Goal: Transaction & Acquisition: Purchase product/service

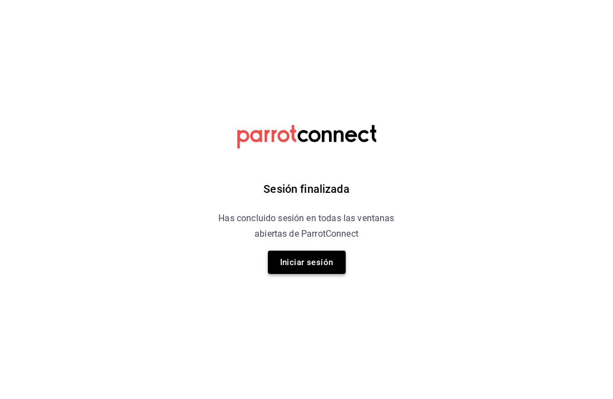
click at [316, 258] on button "Iniciar sesión" at bounding box center [307, 262] width 78 height 23
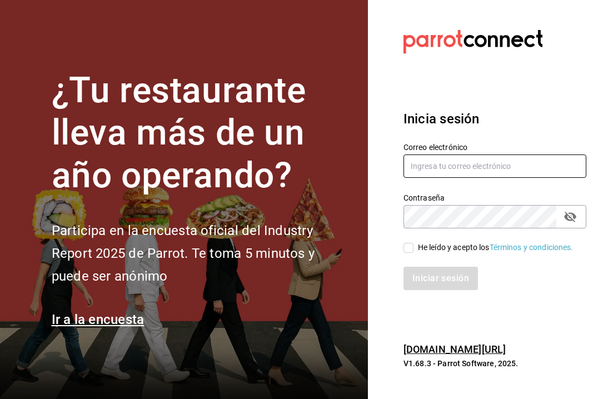
type input "riveratrejoasesoria@gmail.com"
click at [408, 246] on input "He leído y acepto los Términos y condiciones." at bounding box center [409, 248] width 10 height 10
checkbox input "true"
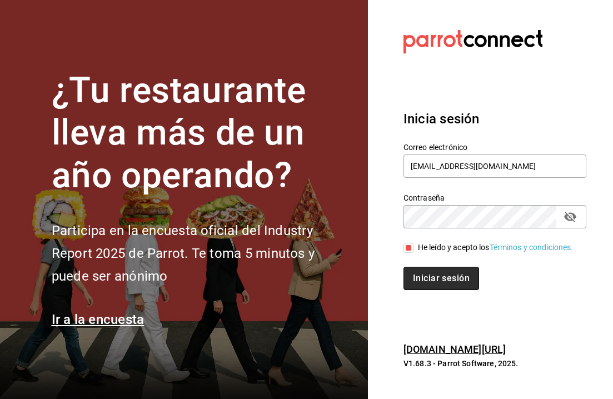
click at [432, 281] on button "Iniciar sesión" at bounding box center [442, 278] width 76 height 23
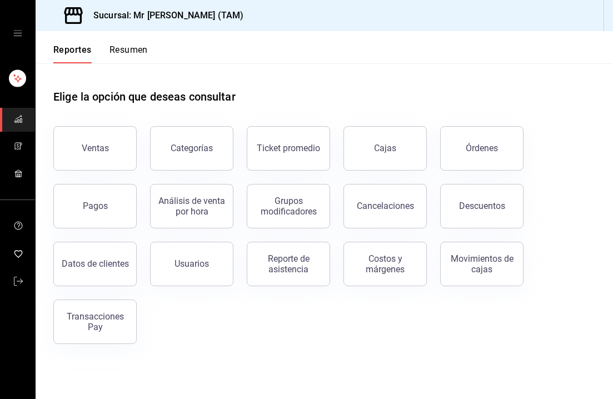
click at [15, 117] on icon "mailbox folders" at bounding box center [18, 119] width 9 height 9
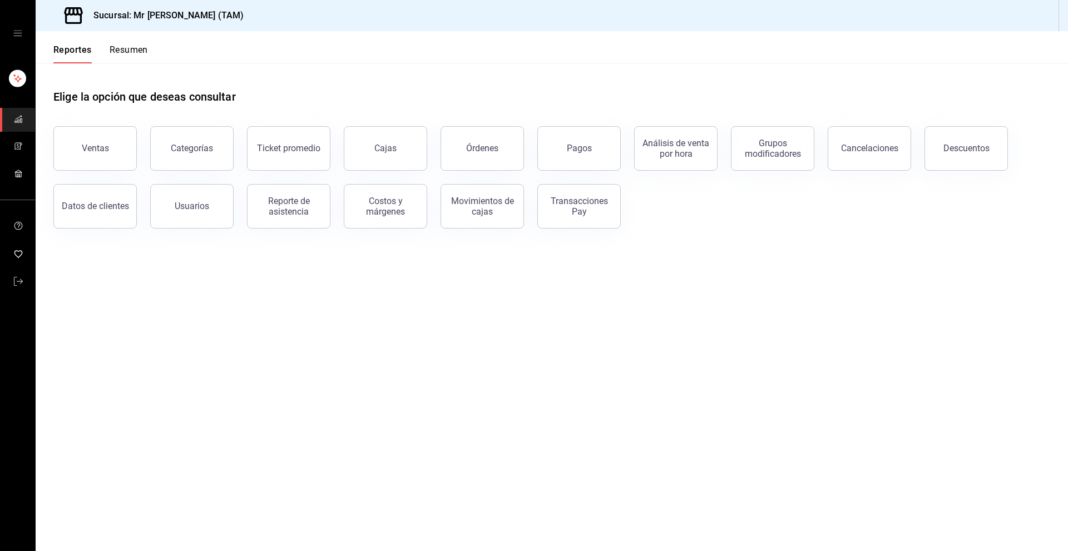
drag, startPoint x: 8, startPoint y: 36, endPoint x: 14, endPoint y: 32, distance: 7.6
click at [14, 32] on div "mailbox folders" at bounding box center [17, 33] width 35 height 67
click at [14, 32] on icon "open drawer" at bounding box center [17, 33] width 9 height 9
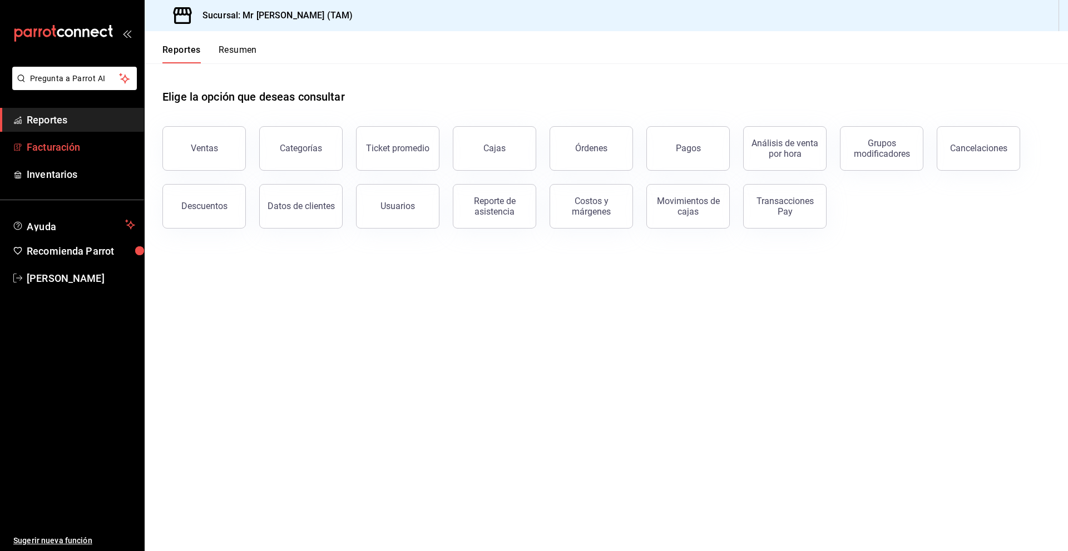
click at [81, 154] on span "Facturación" at bounding box center [81, 147] width 108 height 15
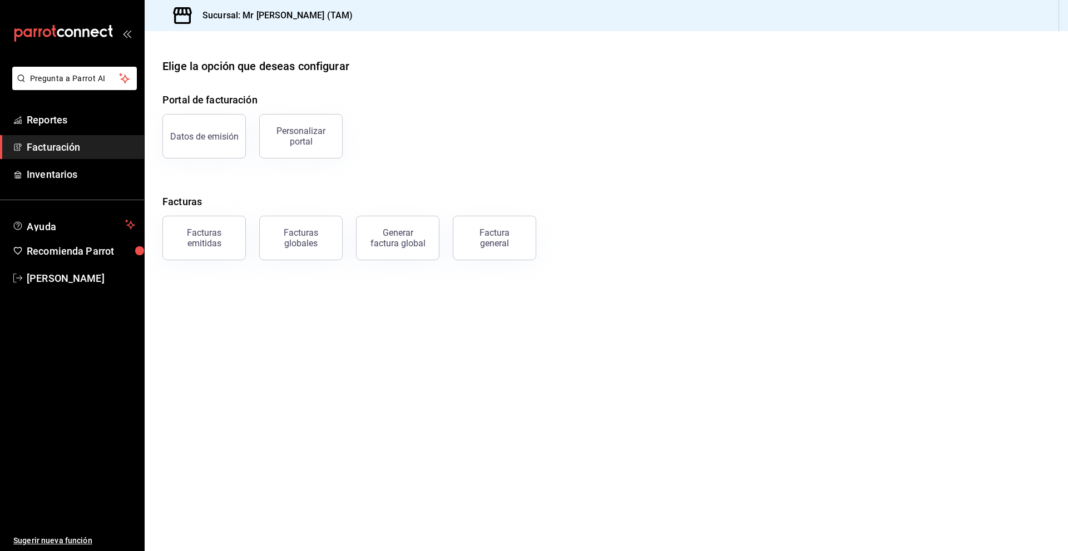
drag, startPoint x: 493, startPoint y: 231, endPoint x: 501, endPoint y: 229, distance: 8.6
click at [501, 229] on div "Factura general" at bounding box center [495, 237] width 56 height 21
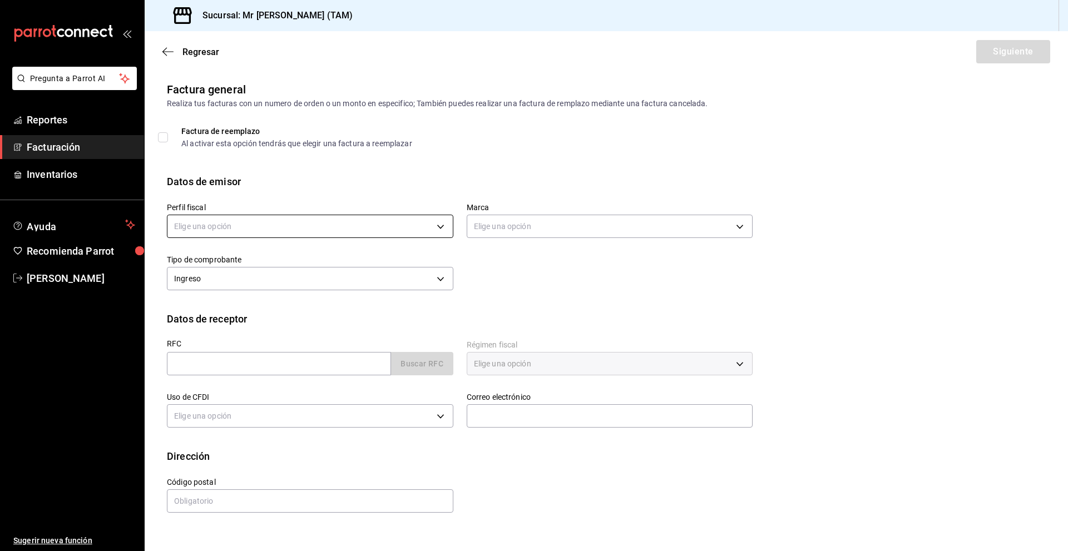
click at [212, 231] on body "Pregunta a Parrot AI Reportes Facturación Inventarios Ayuda Recomienda Parrot […" at bounding box center [534, 275] width 1068 height 551
click at [216, 279] on li "[PERSON_NAME] [PERSON_NAME]" at bounding box center [309, 283] width 285 height 21
type input "81e23790-b5c9-42c9-a779-7127cee00b47"
type input "7082ddc5-3cea-471a-bd4f-d41619b848f0"
click at [222, 366] on input "text" at bounding box center [279, 363] width 224 height 23
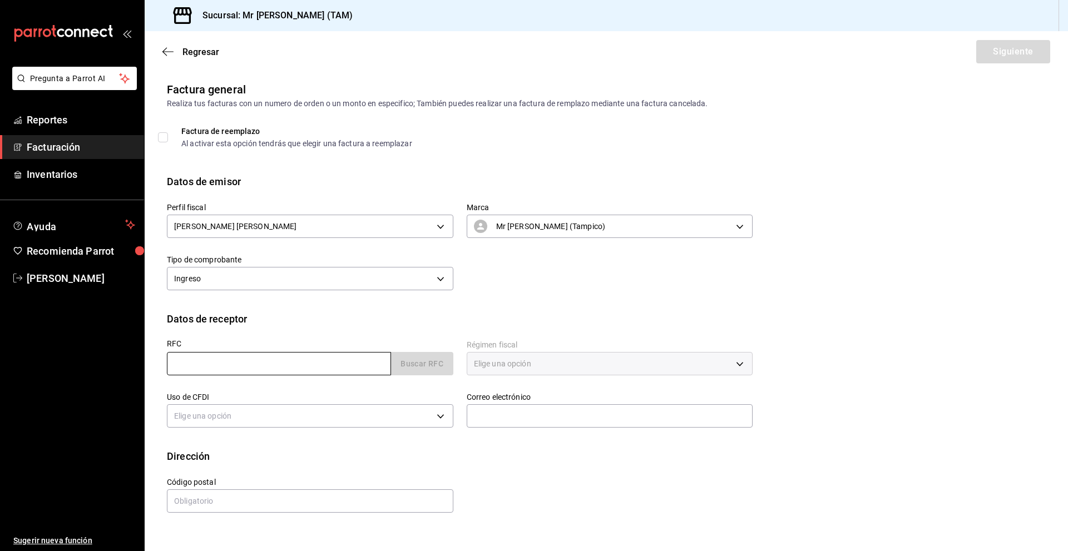
paste input "R EM1605 10SG"
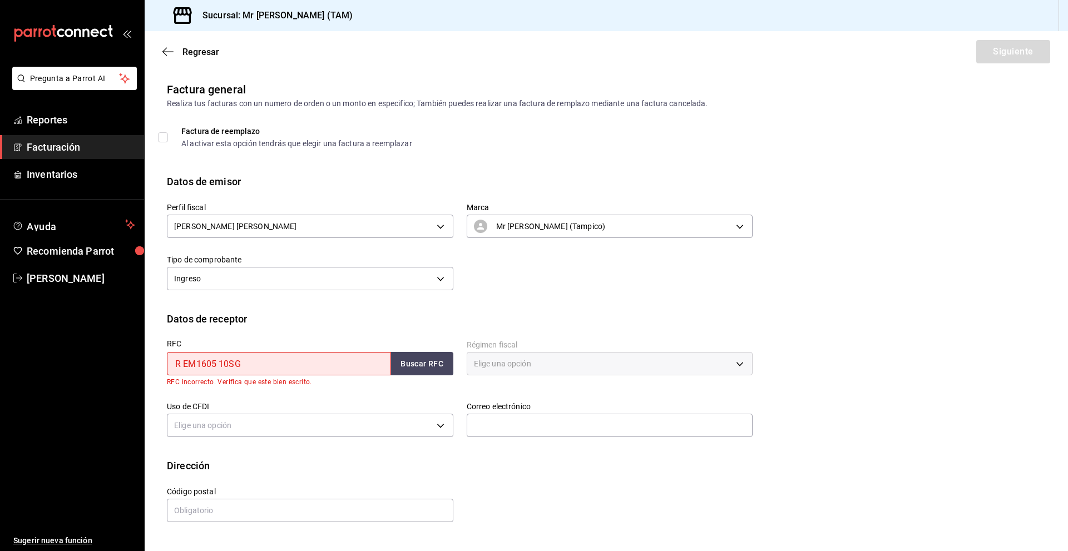
click at [219, 364] on input "R EM1605 10SG" at bounding box center [279, 363] width 224 height 23
click at [271, 360] on input "REM160510SG" at bounding box center [279, 363] width 224 height 23
type input "REM160510SG6"
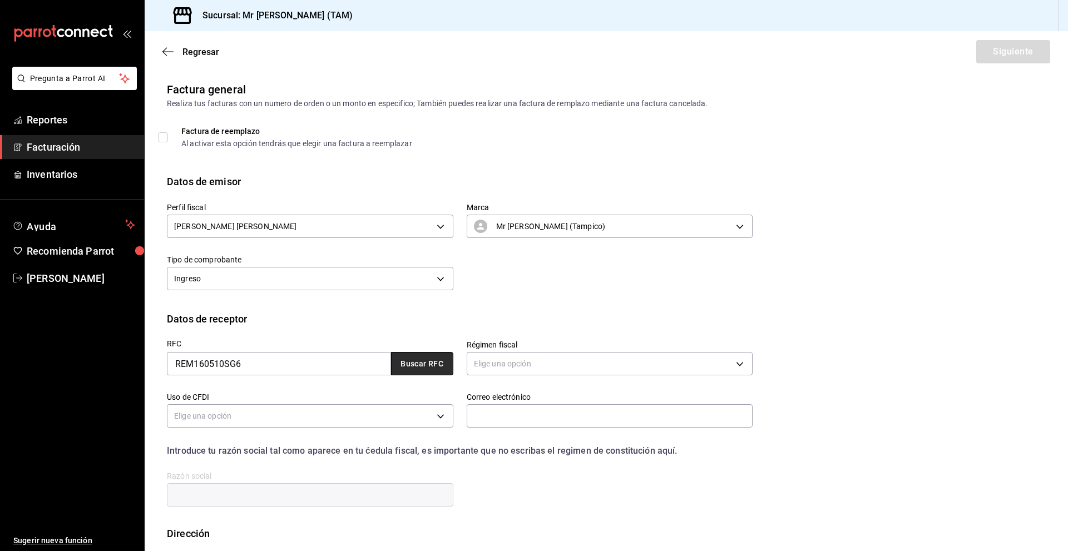
click at [409, 362] on button "Buscar RFC" at bounding box center [422, 363] width 62 height 23
type input "601"
type input "G03"
type input "[EMAIL_ADDRESS][DOMAIN_NAME]"
type input "89358"
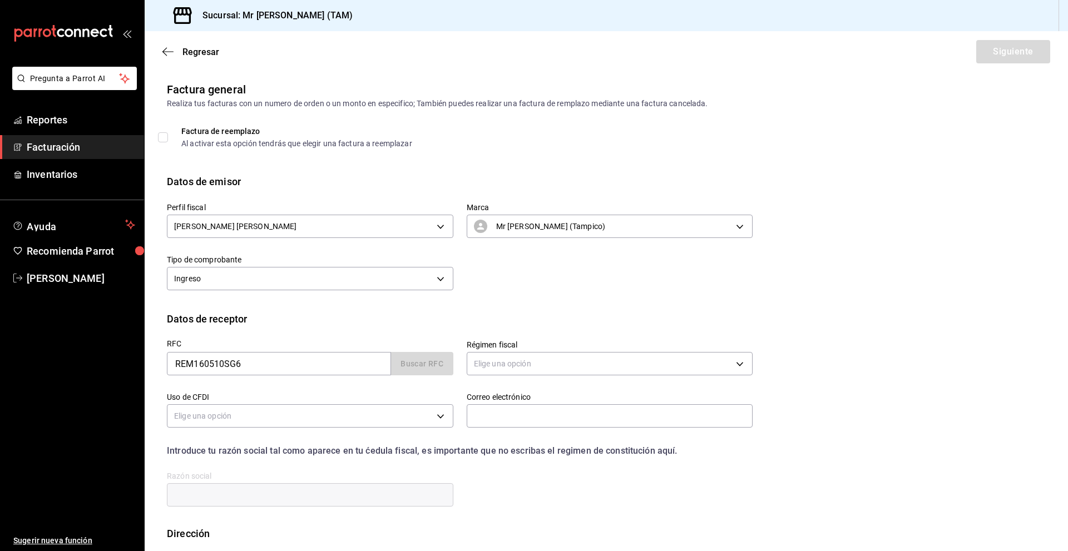
type input "RADDARE EPCM [GEOGRAPHIC_DATA]"
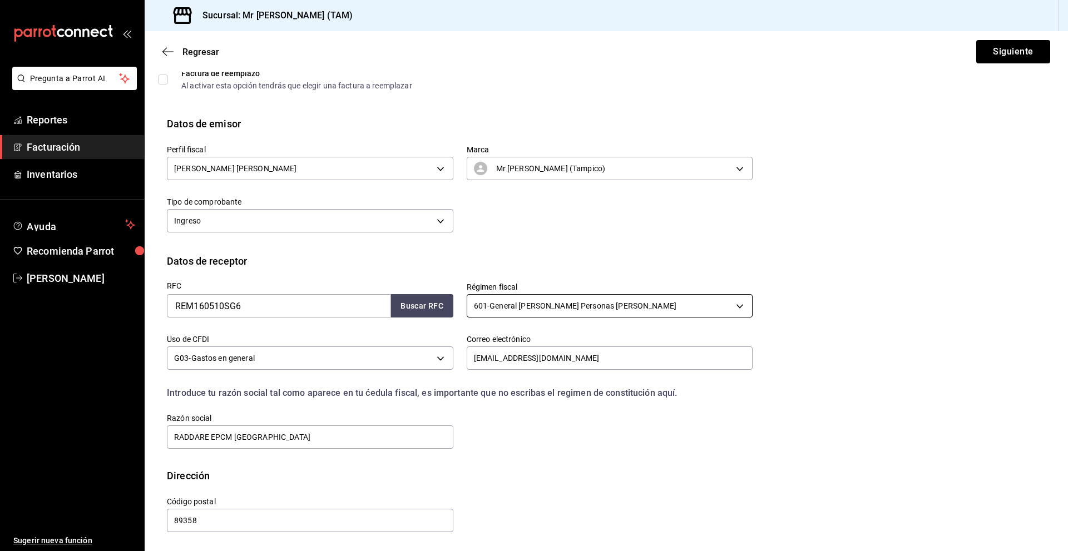
scroll to position [58, 0]
click at [613, 54] on button "Siguiente" at bounding box center [1013, 51] width 74 height 23
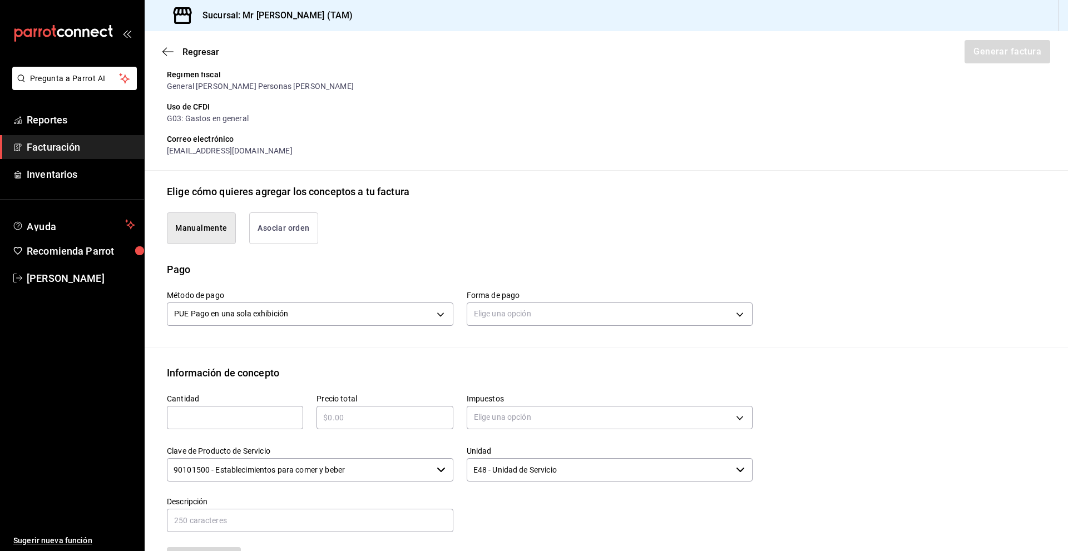
scroll to position [170, 0]
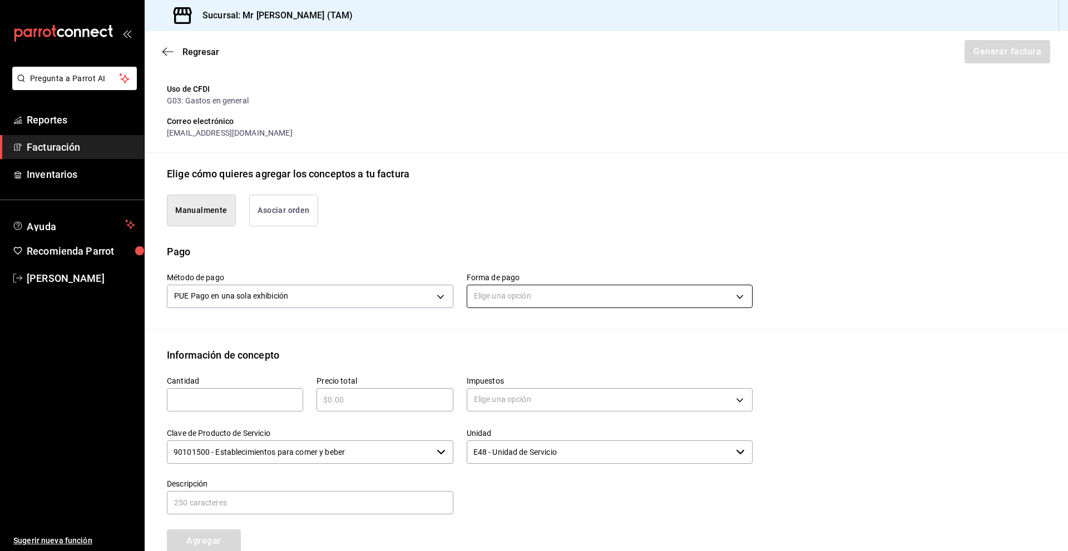
click at [501, 297] on body "Pregunta a Parrot AI Reportes Facturación Inventarios Ayuda Recomienda Parrot […" at bounding box center [534, 275] width 1068 height 551
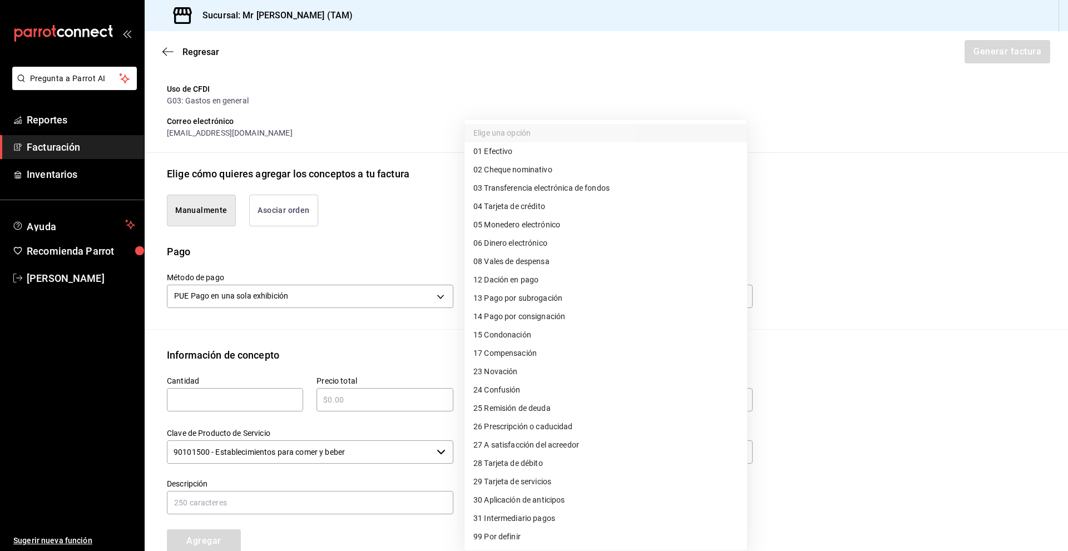
click at [531, 399] on span "28 Tarjeta de débito" at bounding box center [508, 464] width 70 height 12
type input "28"
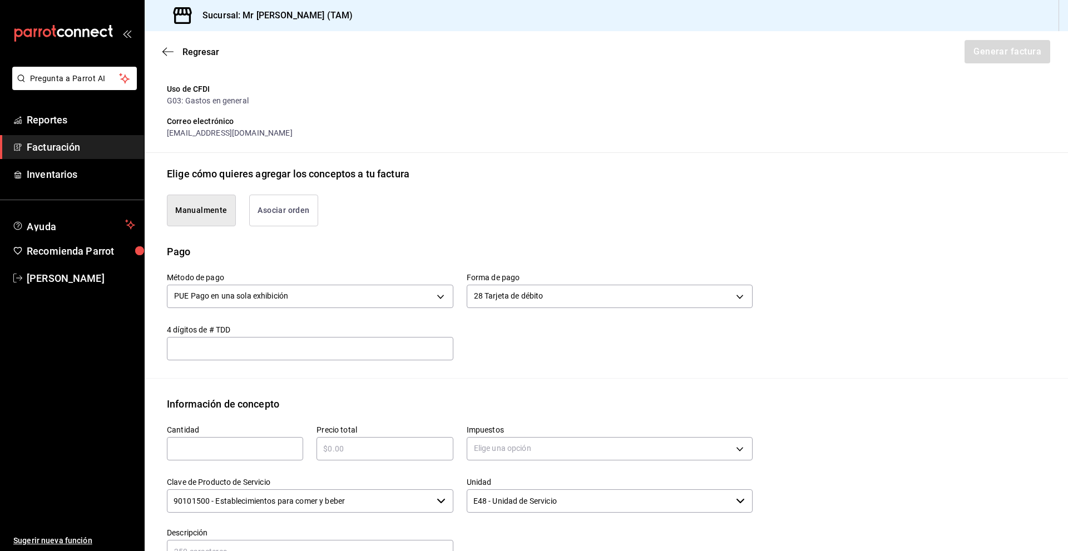
click at [207, 359] on div "​" at bounding box center [310, 348] width 286 height 23
type input "6523"
click at [523, 353] on div "Método de pago PUE Pago en una sola exhibición PUE Forma de pago 28 Tarjeta de …" at bounding box center [453, 309] width 599 height 101
click at [187, 399] on div "Clave de Producto de Servicio 90101500 - Establecimientos para comer y beber ​" at bounding box center [304, 489] width 300 height 51
click at [199, 399] on div "​" at bounding box center [235, 448] width 136 height 23
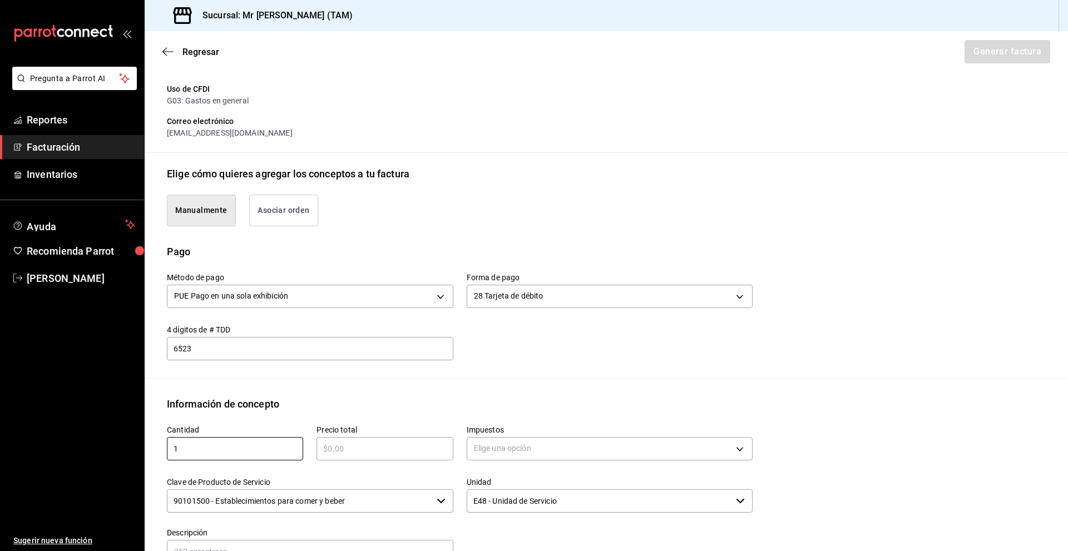
type input "1"
click at [359, 399] on input "text" at bounding box center [384, 448] width 136 height 13
type input "$840"
click at [516, 399] on body "Pregunta a Parrot AI Reportes Facturación Inventarios Ayuda Recomienda Parrot […" at bounding box center [534, 275] width 1068 height 551
click at [506, 399] on li "IVA 16%" at bounding box center [605, 518] width 283 height 18
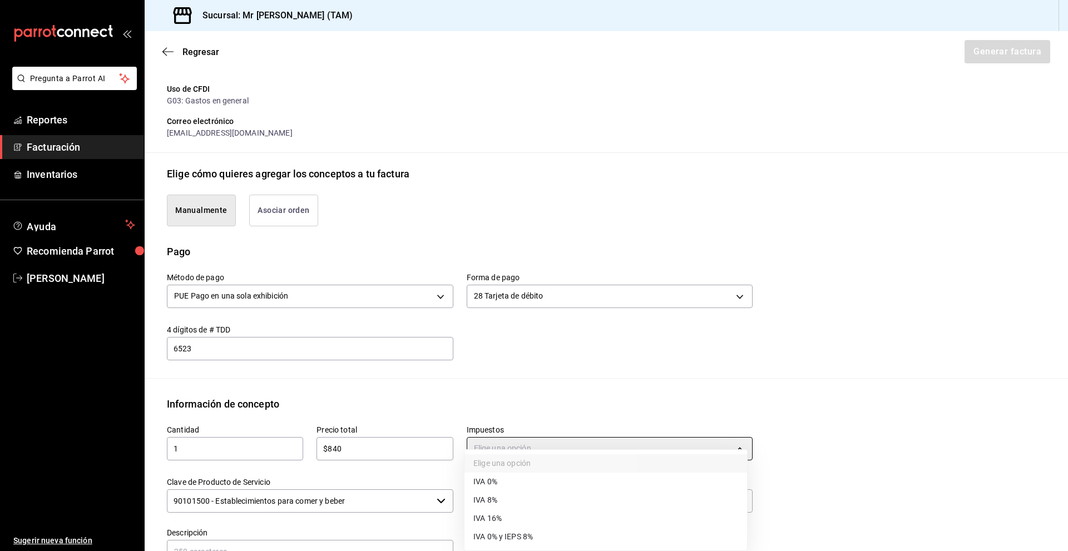
type input "IVA_16"
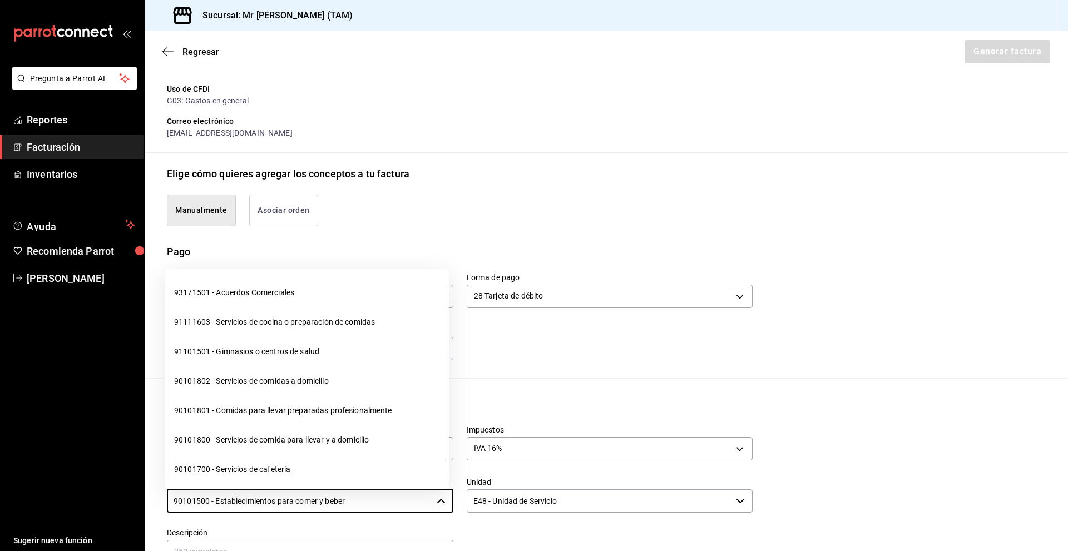
drag, startPoint x: 363, startPoint y: 495, endPoint x: 113, endPoint y: 501, distance: 250.4
click at [113, 399] on div "Pregunta a Parrot AI Reportes Facturación Inventarios Ayuda Recomienda Parrot […" at bounding box center [534, 275] width 1068 height 551
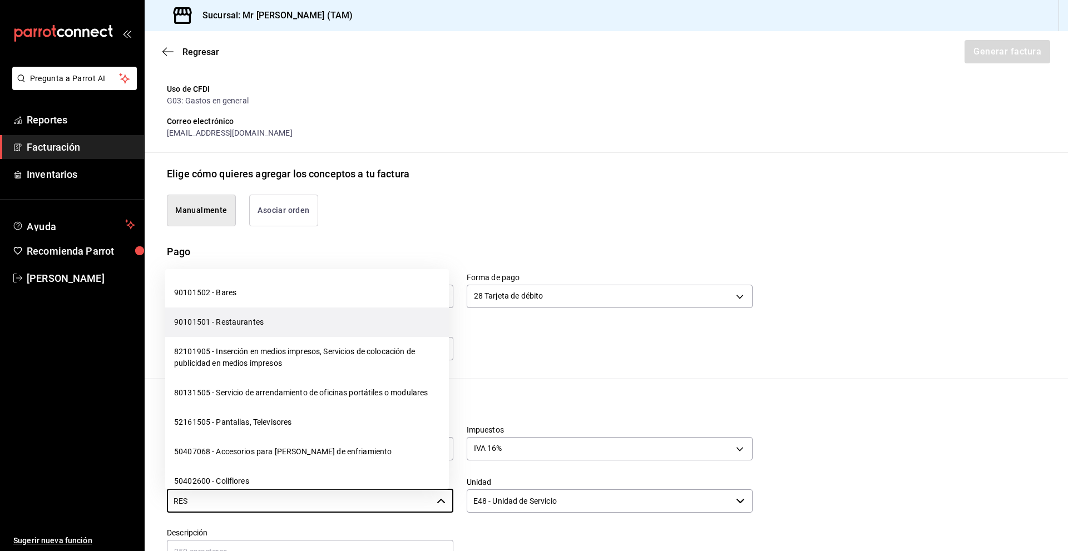
click at [231, 314] on li "90101501 - Restaurantes" at bounding box center [307, 322] width 284 height 29
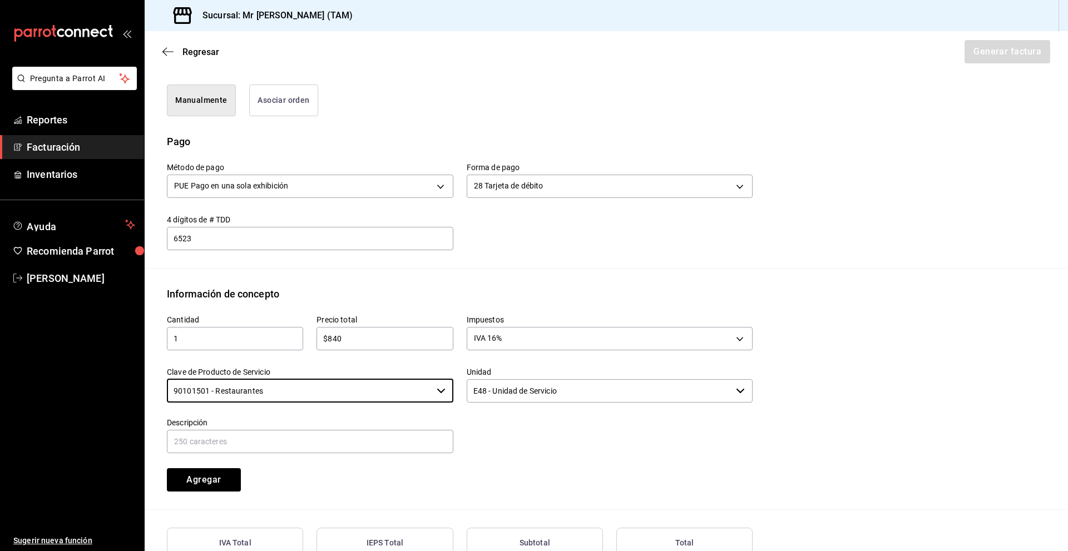
scroll to position [281, 0]
type input "90101501 - Restaurantes"
click at [326, 399] on input "text" at bounding box center [310, 440] width 286 height 23
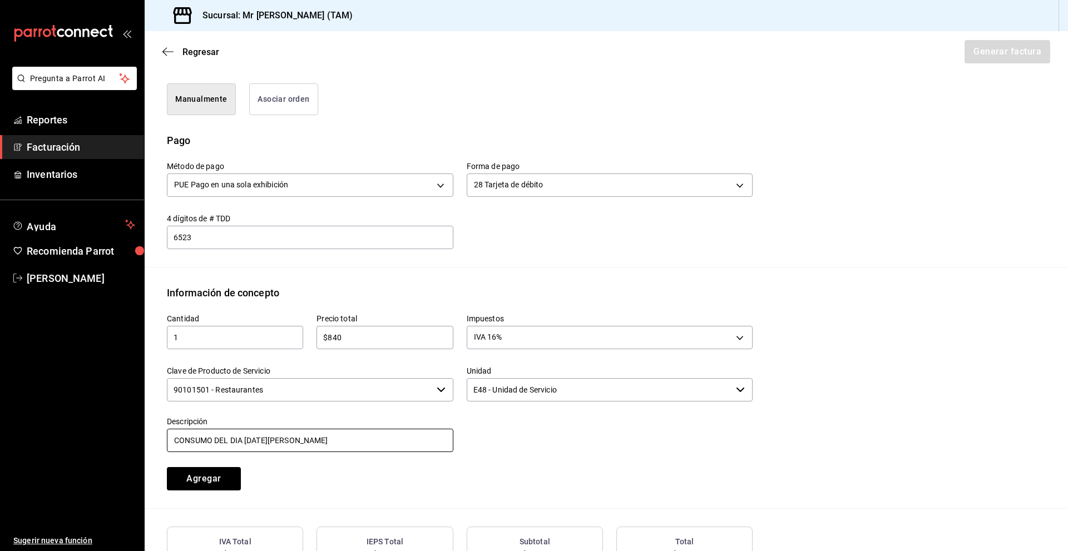
type input "CONSUMO DEL DIA [DATE][PERSON_NAME]"
click at [586, 399] on div "Cantidad 1 ​ Precio total $840 ​ Impuestos IVA 16% IVA_16 Clave de Producto de …" at bounding box center [453, 395] width 599 height 190
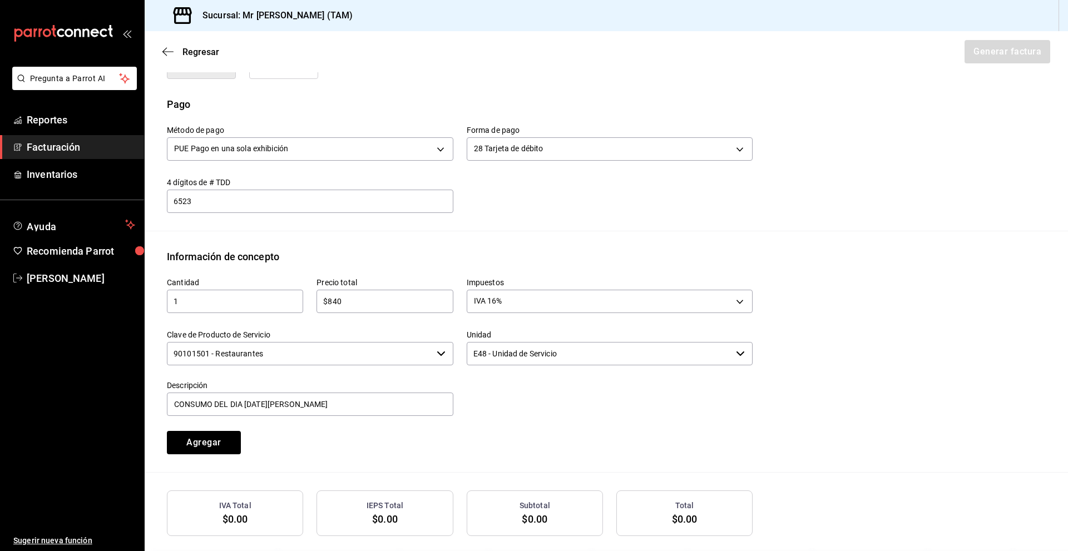
scroll to position [336, 0]
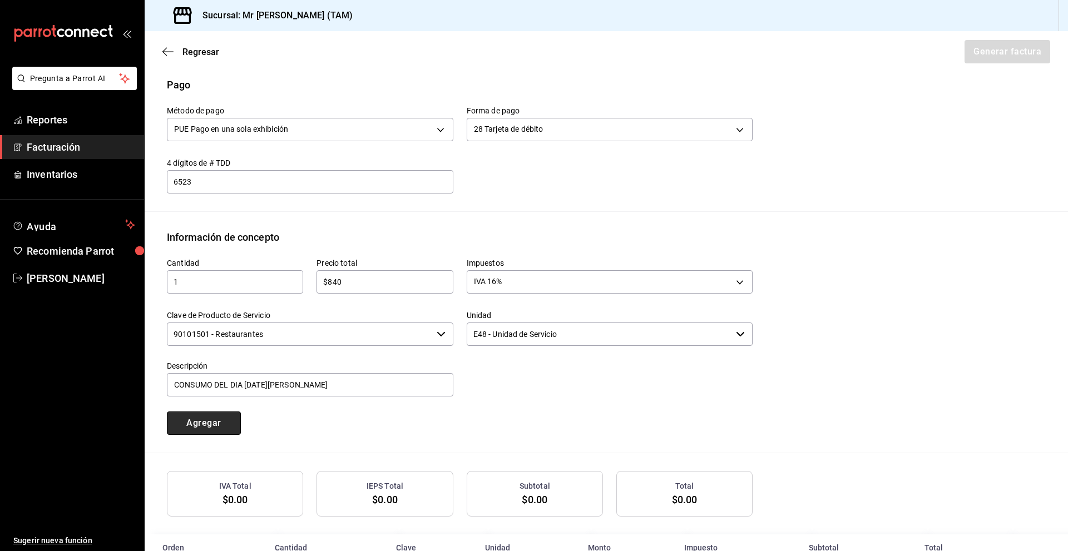
click at [217, 399] on button "Agregar" at bounding box center [204, 423] width 74 height 23
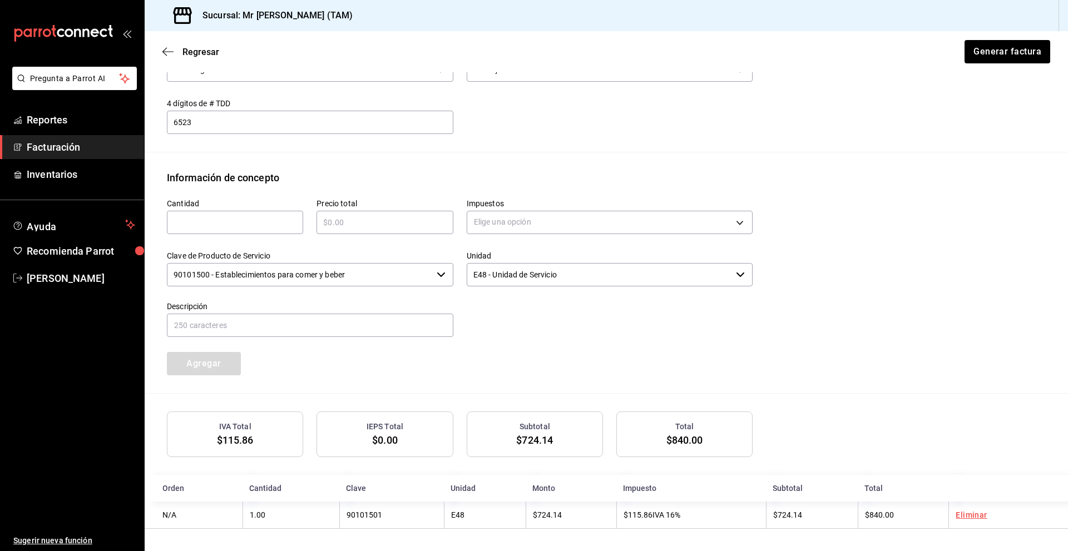
scroll to position [397, 0]
click at [613, 55] on button "Generar factura" at bounding box center [1006, 51] width 87 height 23
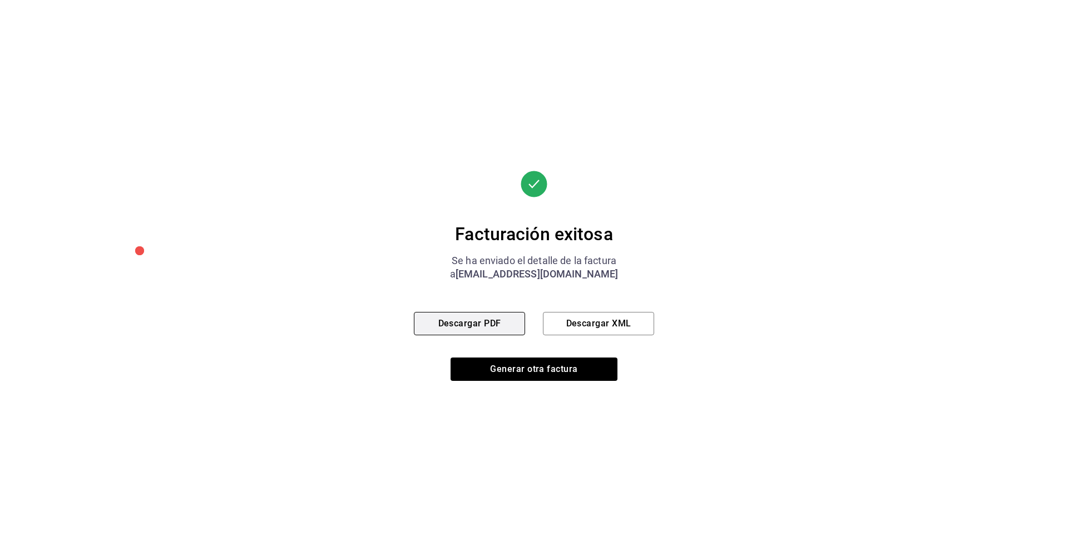
click at [478, 325] on button "Descargar PDF" at bounding box center [469, 323] width 111 height 23
click at [610, 326] on button "Descargar XML" at bounding box center [598, 323] width 111 height 23
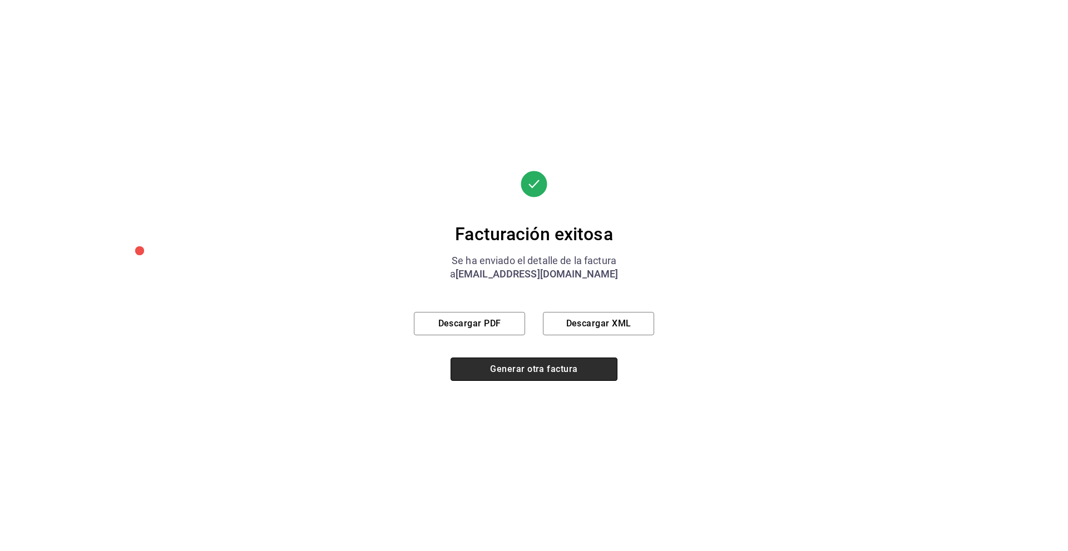
click at [551, 377] on button "Generar otra factura" at bounding box center [534, 369] width 167 height 23
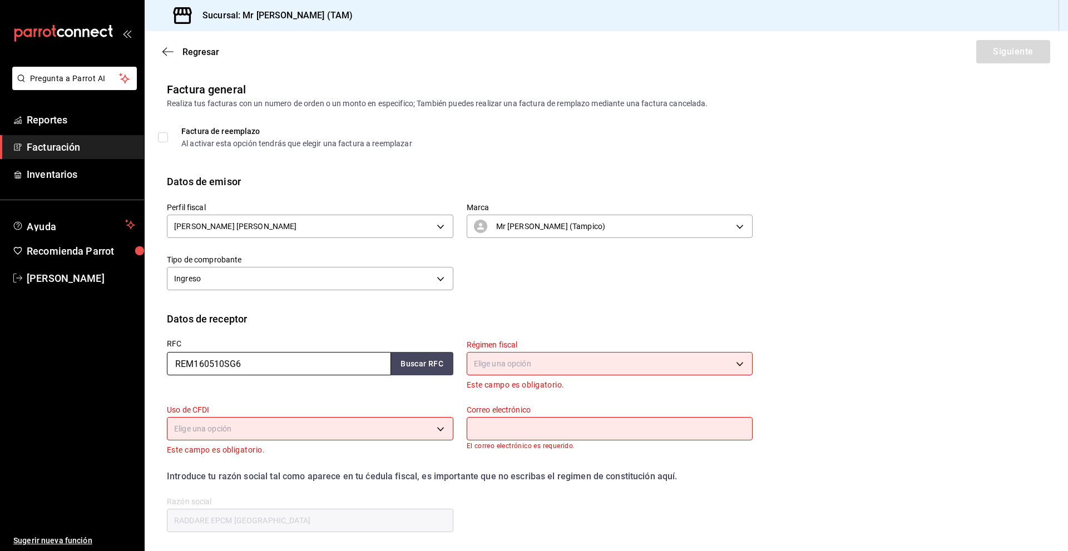
drag, startPoint x: 307, startPoint y: 371, endPoint x: 162, endPoint y: 383, distance: 145.1
click at [162, 383] on div "RFC REM160510SG6 Buscar RFC" at bounding box center [304, 358] width 300 height 65
paste input "PME0612078F7"
type input "PME0612078F7"
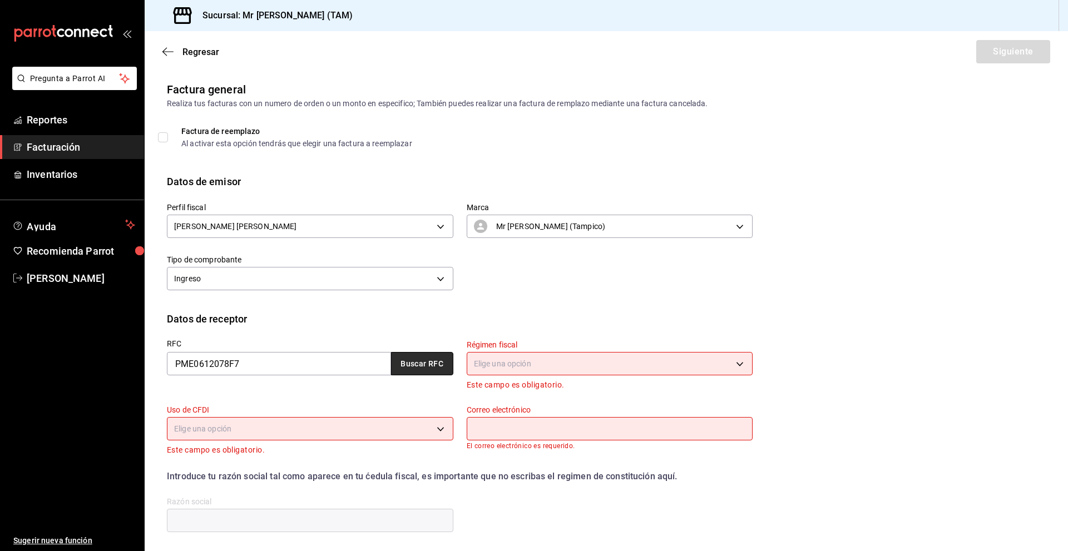
click at [402, 373] on button "Buscar RFC" at bounding box center [422, 363] width 62 height 23
type input "601"
type input "G03"
type input "[PERSON_NAME][EMAIL_ADDRESS][PERSON_NAME][DOMAIN_NAME]"
type input "POSCO [GEOGRAPHIC_DATA]"
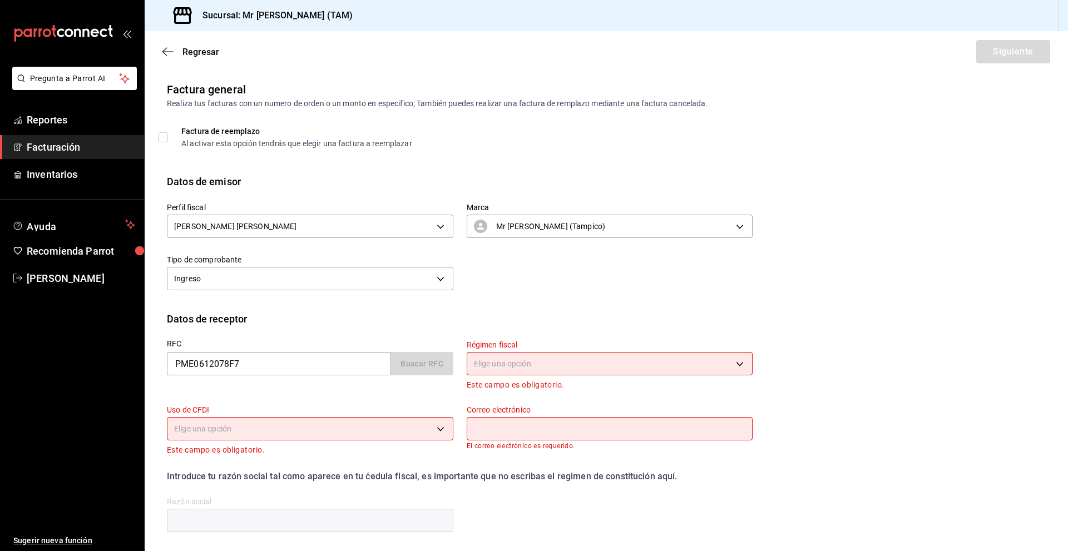
type input "89603"
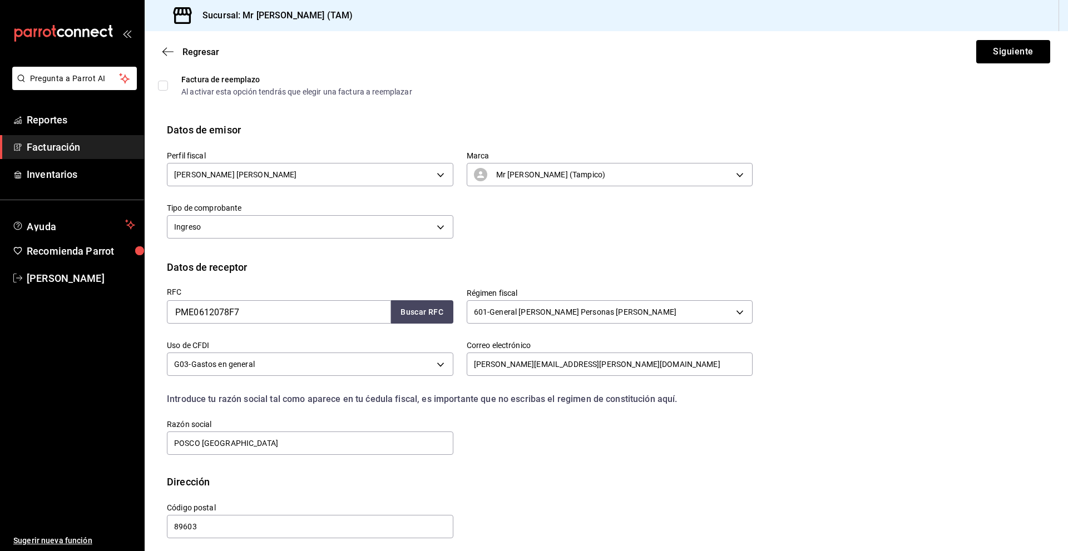
scroll to position [58, 0]
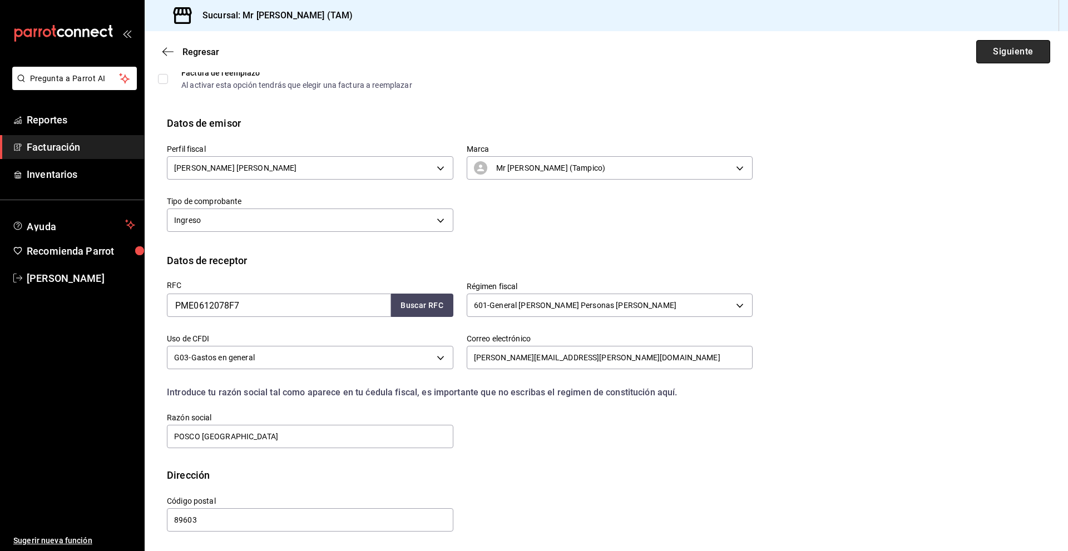
click at [613, 48] on button "Siguiente" at bounding box center [1013, 51] width 74 height 23
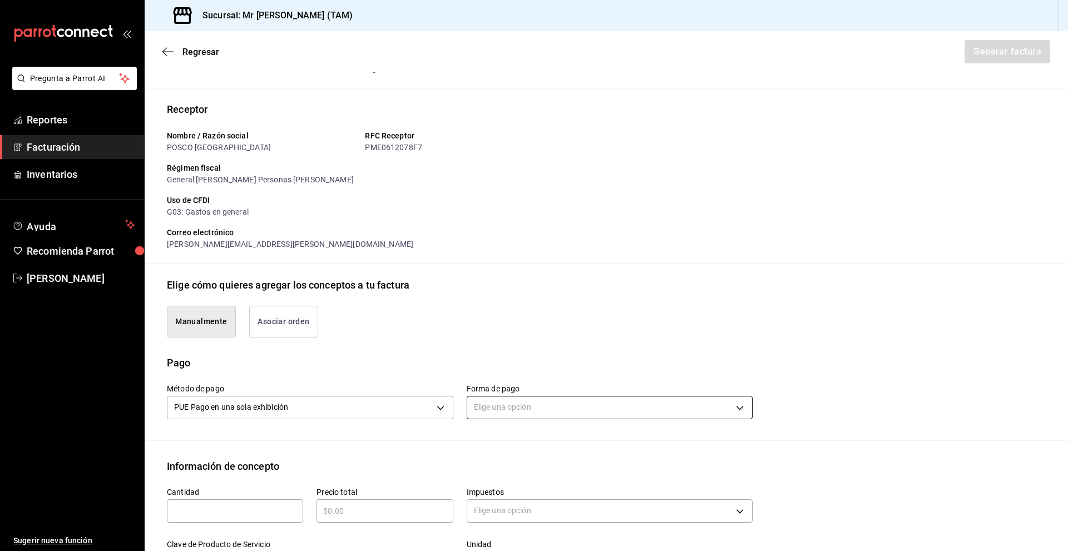
click at [517, 399] on body "Pregunta a Parrot AI Reportes Facturación Inventarios Ayuda Recomienda Parrot […" at bounding box center [534, 275] width 1068 height 551
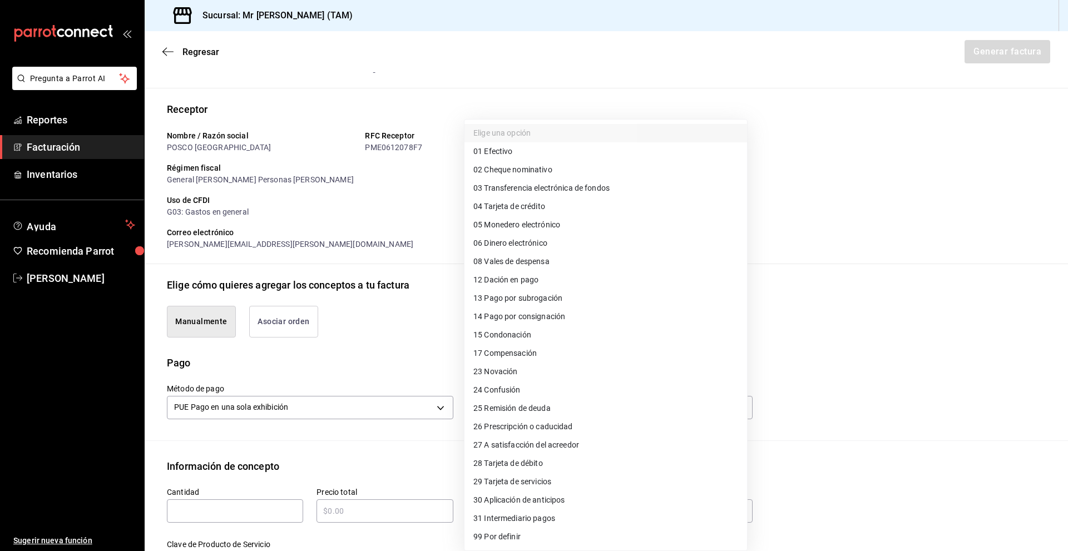
click at [566, 201] on li "04 Tarjeta de crédito" at bounding box center [605, 206] width 283 height 18
type input "04"
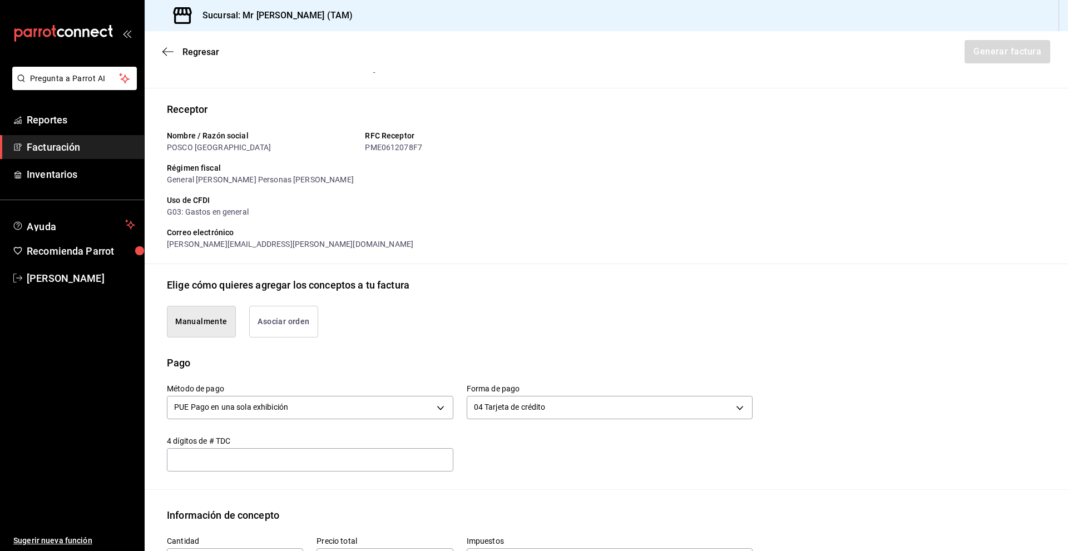
click at [313, 399] on input "text" at bounding box center [310, 459] width 286 height 13
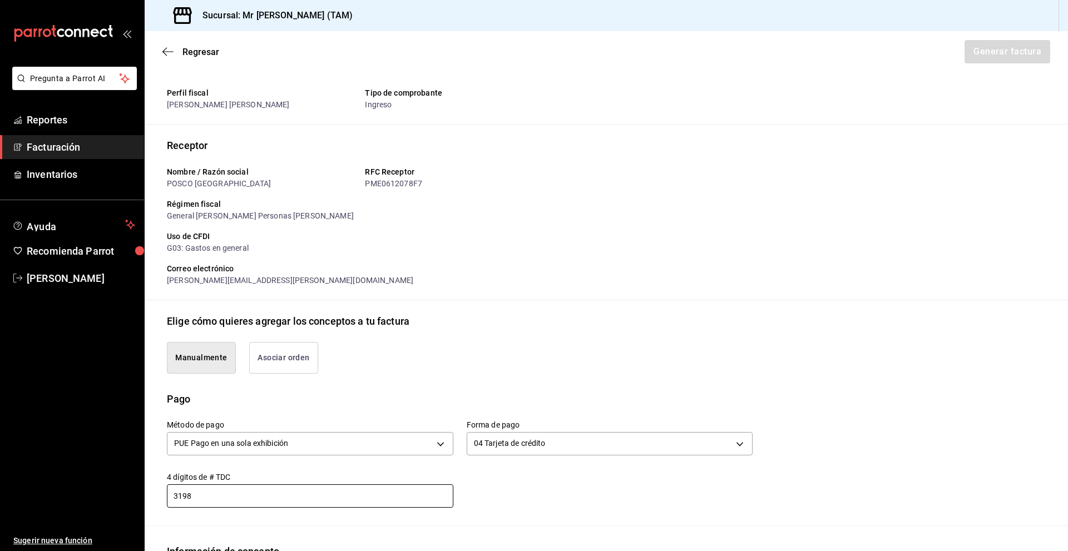
scroll to position [3, 0]
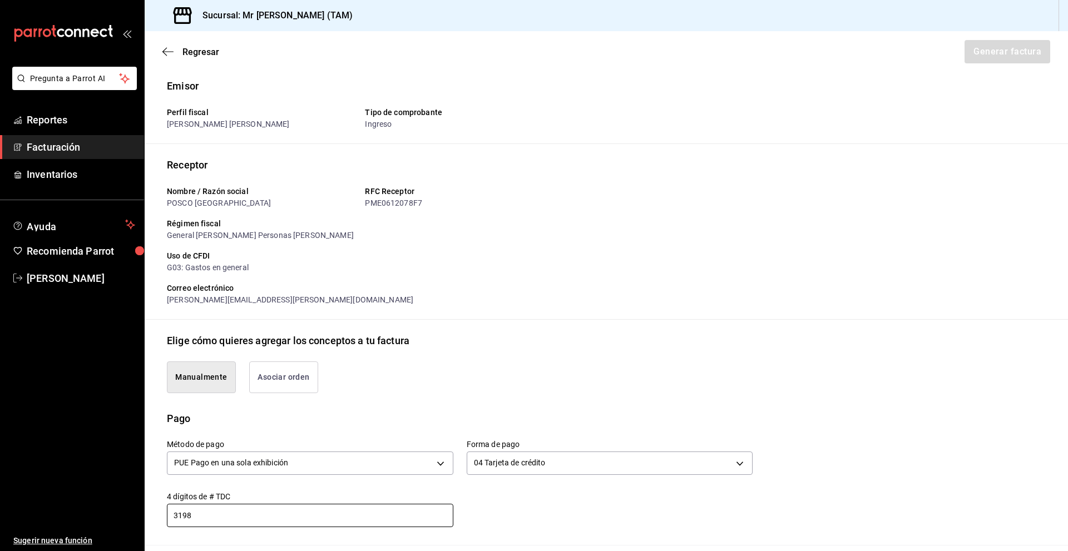
type input "3198"
click at [508, 399] on div "Método de pago PUE Pago en una sola exhibición PUE Forma de pago 04 Tarjeta de …" at bounding box center [606, 485] width 879 height 119
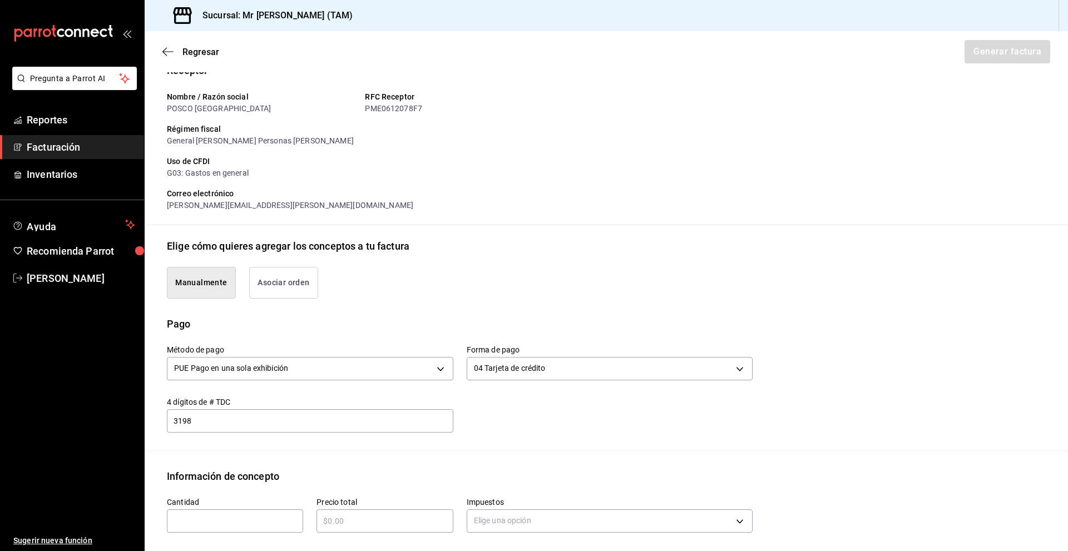
scroll to position [170, 0]
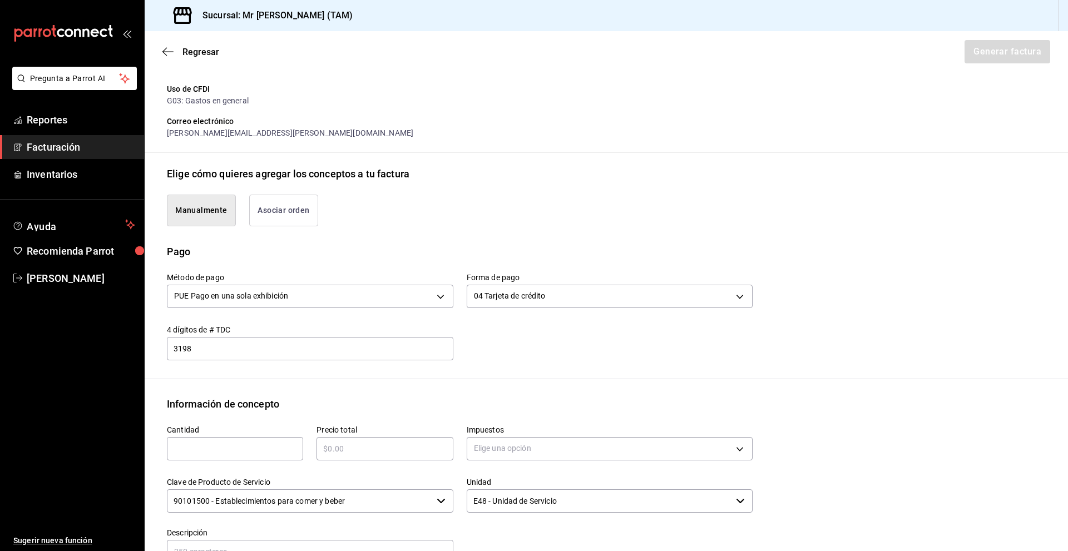
click at [207, 399] on input "text" at bounding box center [235, 448] width 136 height 13
type input "1"
click at [358, 399] on input "text" at bounding box center [384, 448] width 136 height 13
type input "$1520"
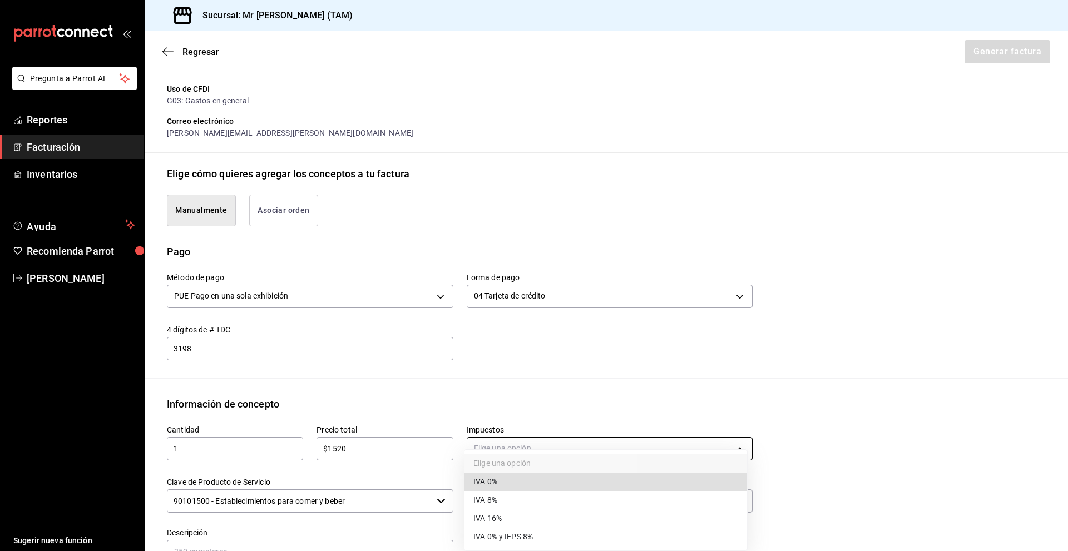
click at [573, 399] on body "Pregunta a Parrot AI Reportes Facturación Inventarios Ayuda Recomienda Parrot […" at bounding box center [534, 275] width 1068 height 551
click at [552, 399] on li "IVA 16%" at bounding box center [605, 518] width 283 height 18
type input "IVA_16"
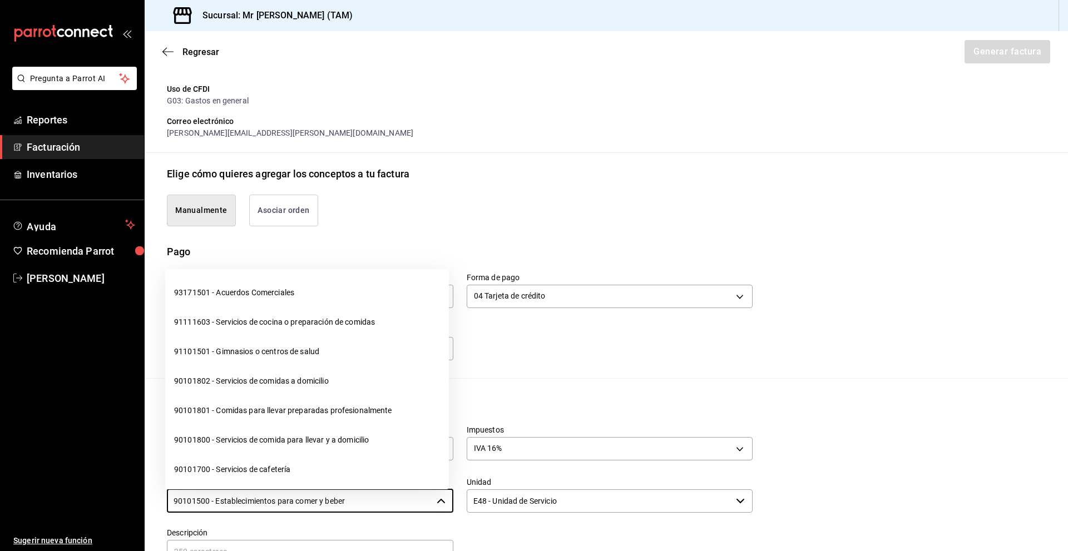
drag, startPoint x: 365, startPoint y: 501, endPoint x: 87, endPoint y: 498, distance: 278.7
click at [87, 399] on div "Pregunta a Parrot AI Reportes Facturación Inventarios Ayuda Recomienda Parrot […" at bounding box center [534, 275] width 1068 height 551
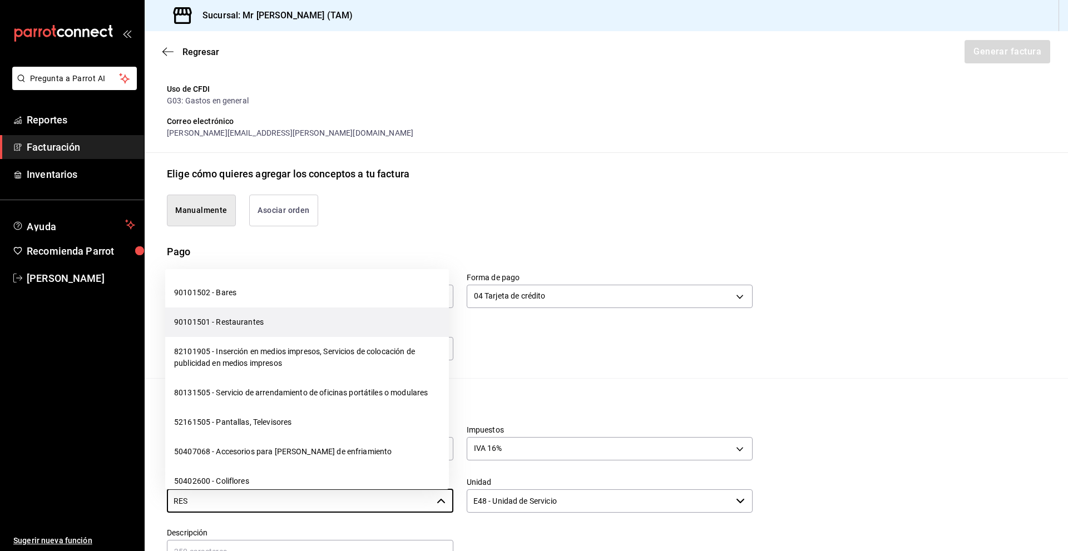
click at [296, 328] on li "90101501 - Restaurantes" at bounding box center [307, 322] width 284 height 29
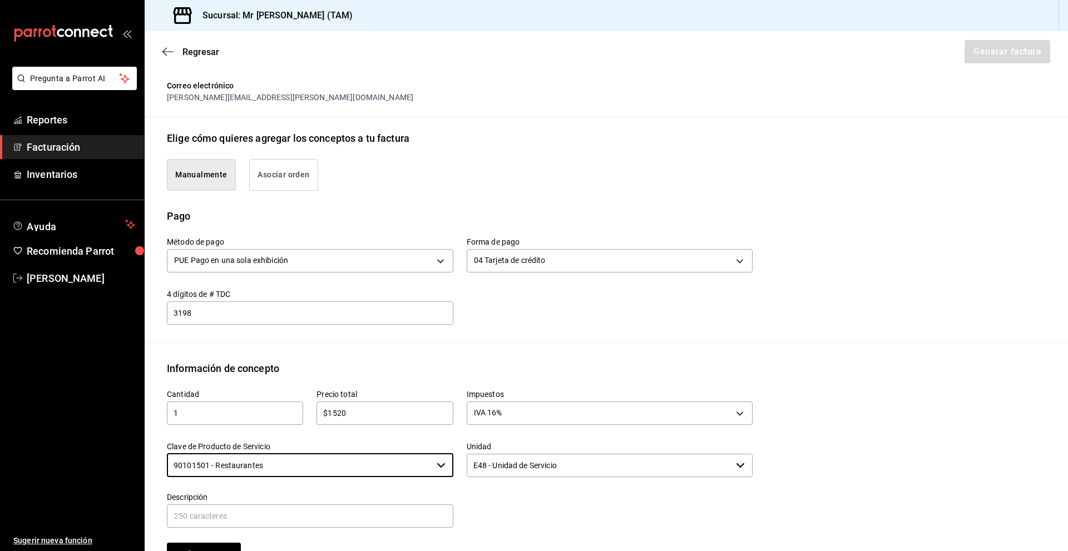
scroll to position [336, 0]
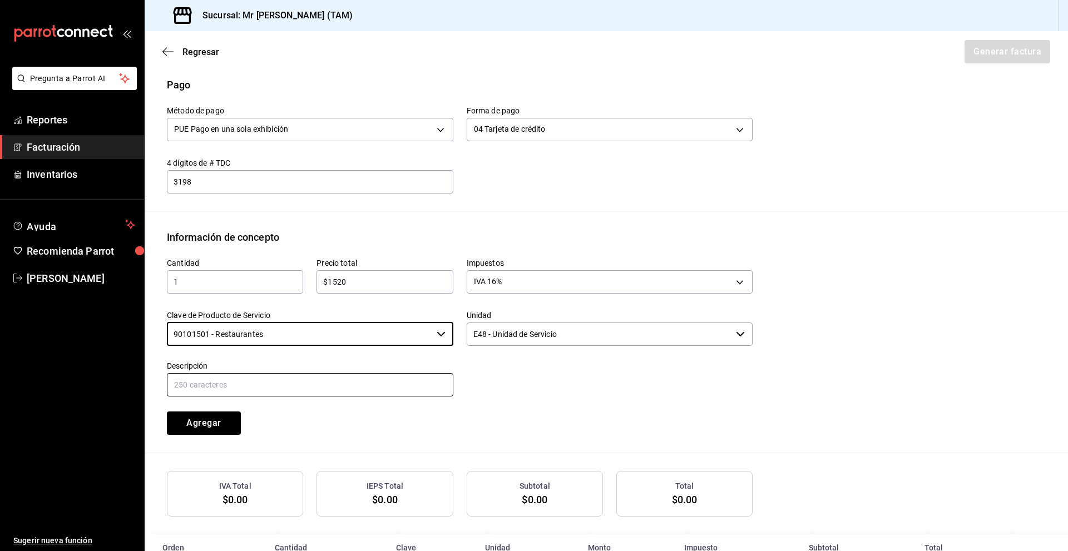
type input "90101501 - Restaurantes"
click at [338, 381] on input "text" at bounding box center [310, 384] width 286 height 23
type input "V"
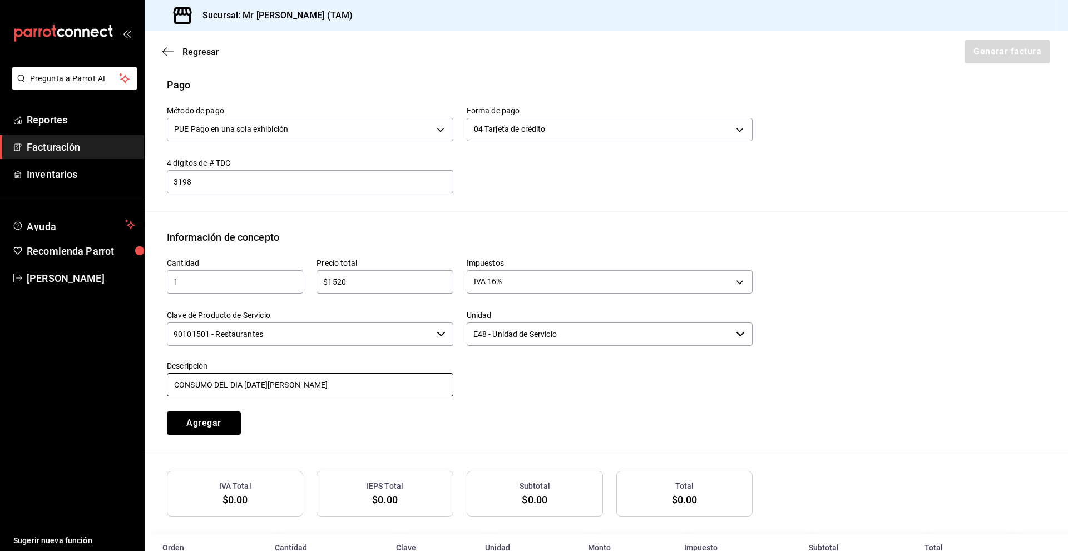
type input "CONSUMO DEL DIA [DATE][PERSON_NAME]"
click at [383, 399] on div "Cantidad 1 ​ Precio total $1520 ​ Impuestos IVA 16% IVA_16 Clave de Producto de…" at bounding box center [453, 340] width 599 height 190
click at [223, 399] on button "Agregar" at bounding box center [204, 423] width 74 height 23
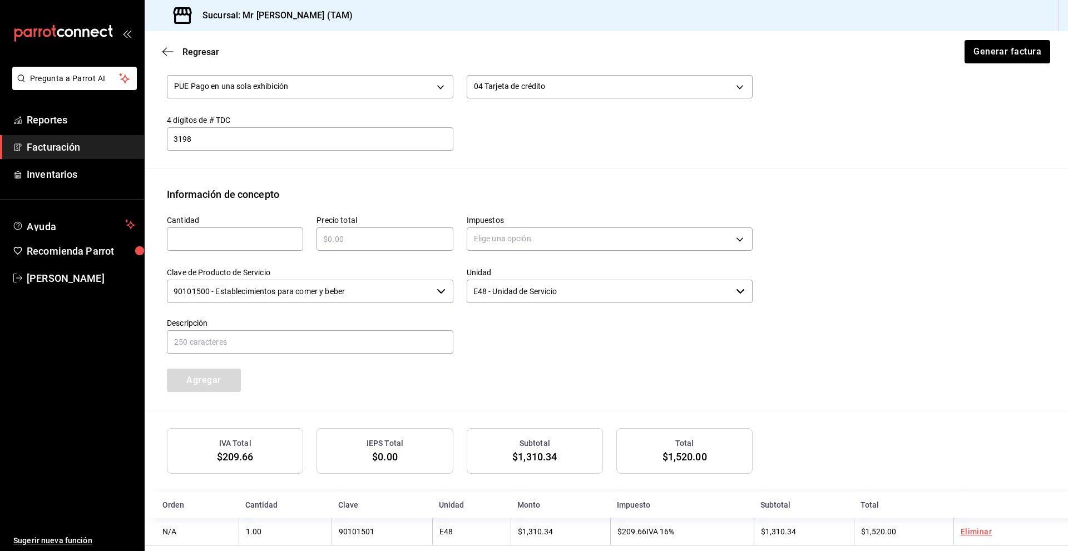
scroll to position [397, 0]
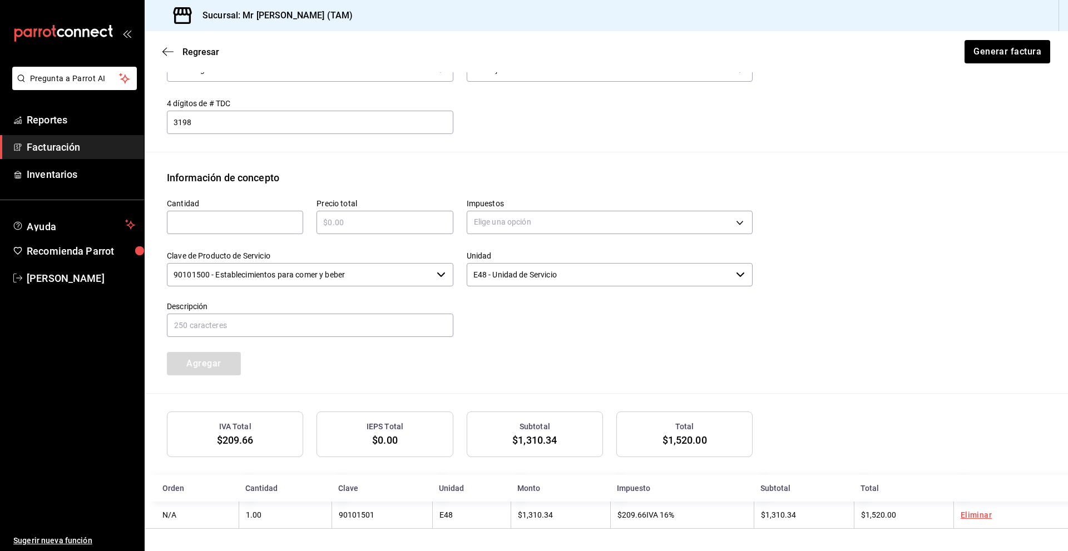
click at [214, 221] on input "text" at bounding box center [235, 222] width 136 height 13
type input "1"
click at [345, 226] on input "text" at bounding box center [384, 222] width 136 height 13
type input "$152"
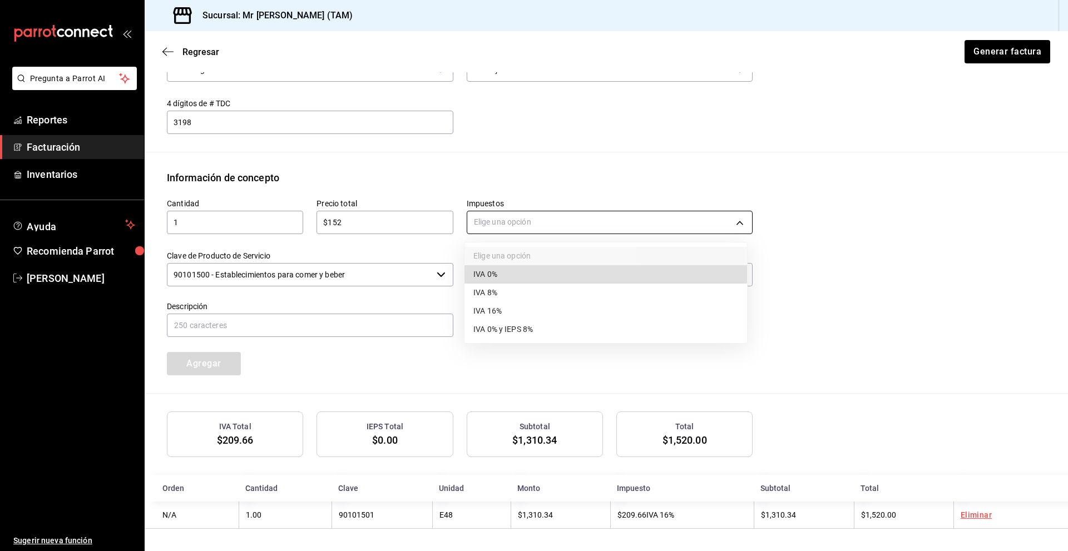
click at [511, 214] on body "Pregunta a Parrot AI Reportes Facturación Inventarios Ayuda Recomienda Parrot […" at bounding box center [534, 275] width 1068 height 551
click at [519, 268] on li "IVA 0%" at bounding box center [605, 274] width 283 height 18
type input "IVA_0"
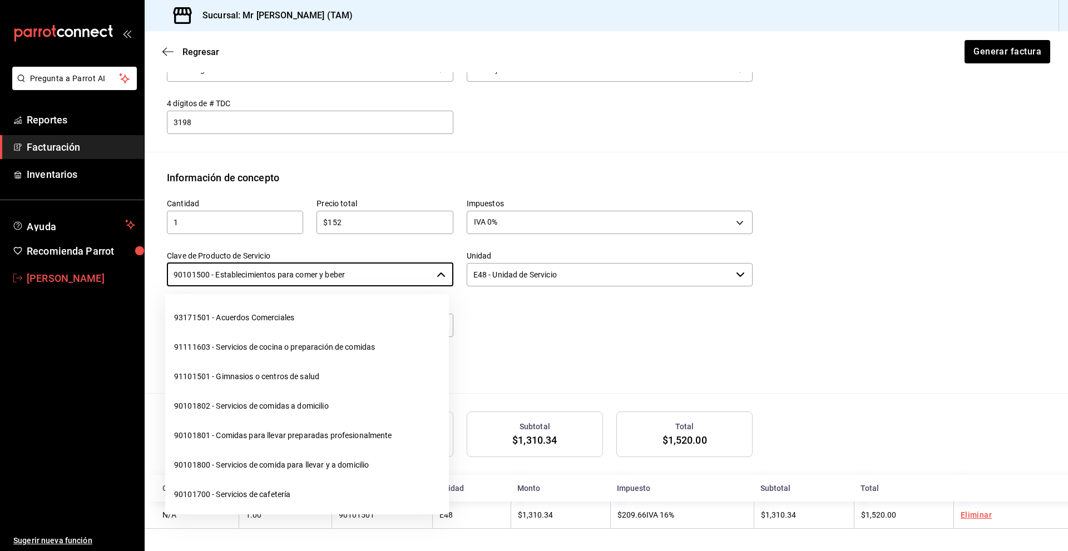
drag, startPoint x: 362, startPoint y: 278, endPoint x: 134, endPoint y: 286, distance: 228.2
click at [134, 286] on div "Pregunta a Parrot AI Reportes Facturación Inventarios Ayuda Recomienda Parrot […" at bounding box center [534, 275] width 1068 height 551
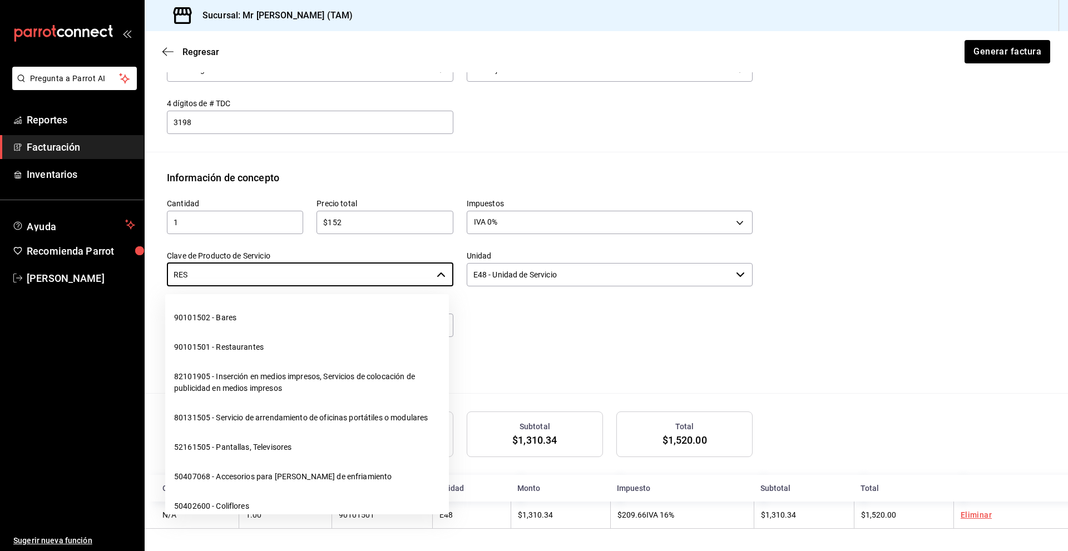
click at [254, 347] on li "90101501 - Restaurantes" at bounding box center [307, 347] width 284 height 29
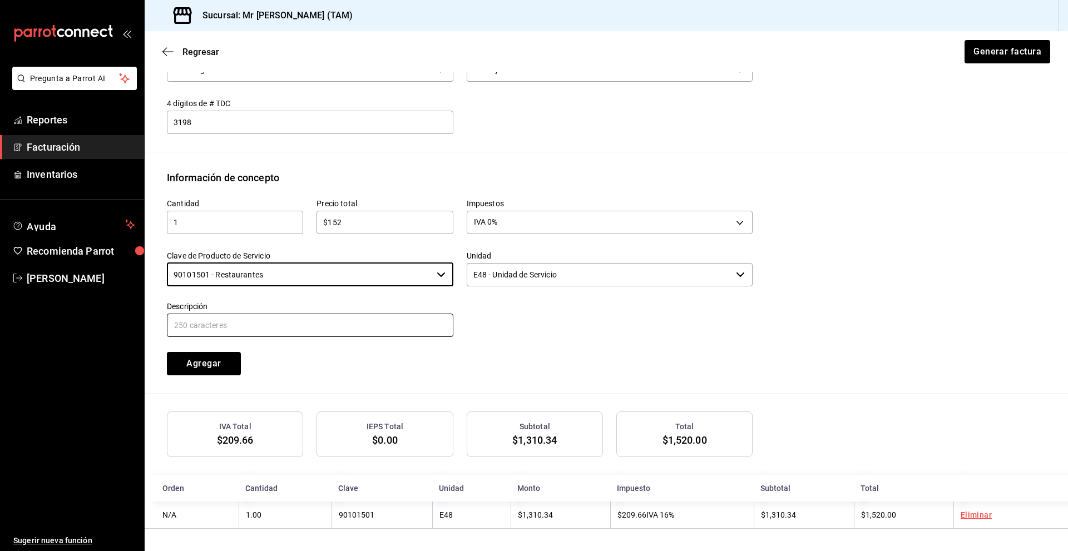
type input "90101501 - Restaurantes"
click at [245, 318] on input "text" at bounding box center [310, 325] width 286 height 23
type input "PROPINA"
click at [582, 375] on div "Cantidad 1 ​ Precio total $152 ​ Impuestos IVA 0% IVA_0 Clave de Producto de Se…" at bounding box center [606, 289] width 879 height 208
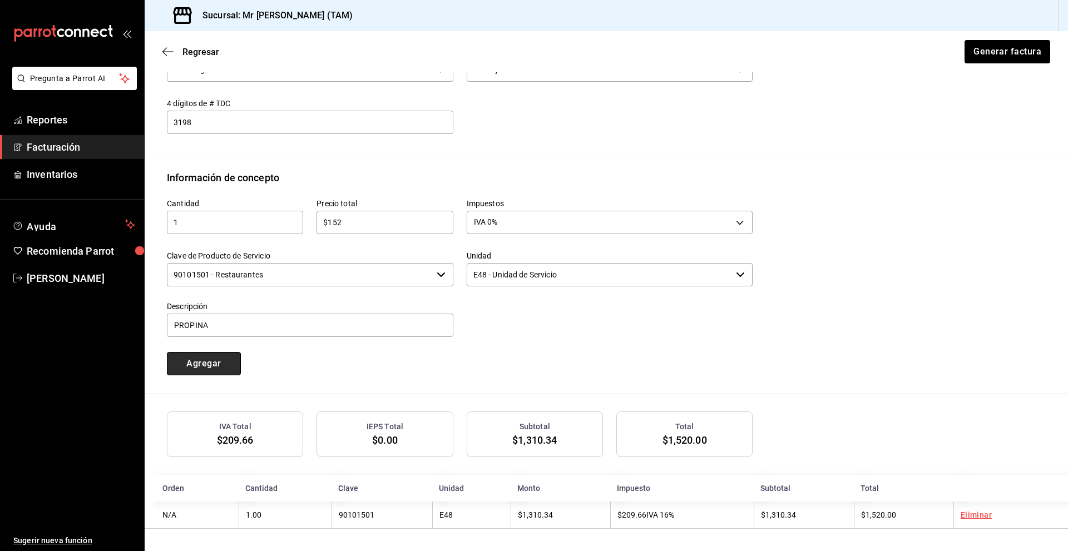
click at [234, 367] on button "Agregar" at bounding box center [204, 363] width 74 height 23
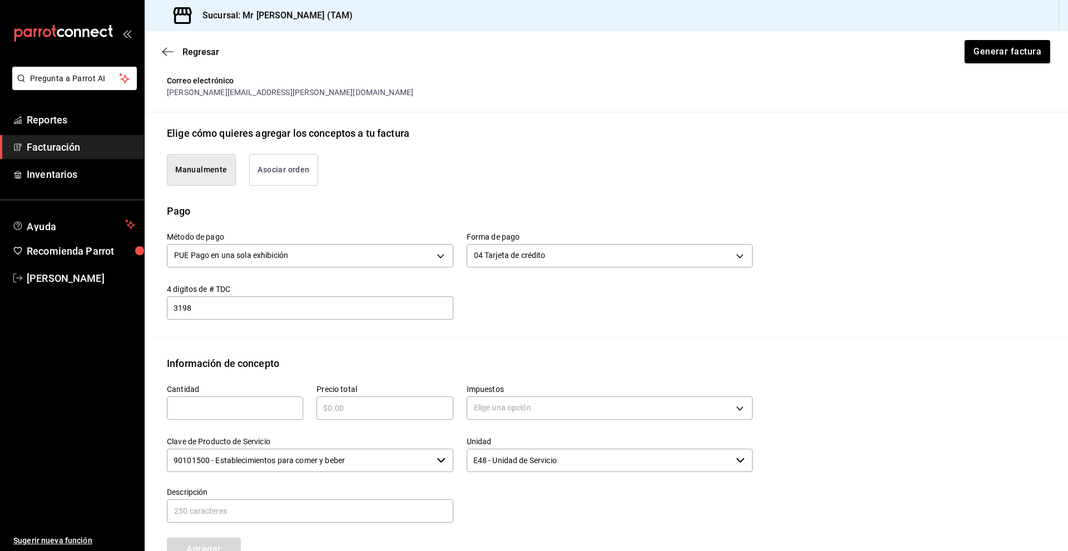
scroll to position [202, 0]
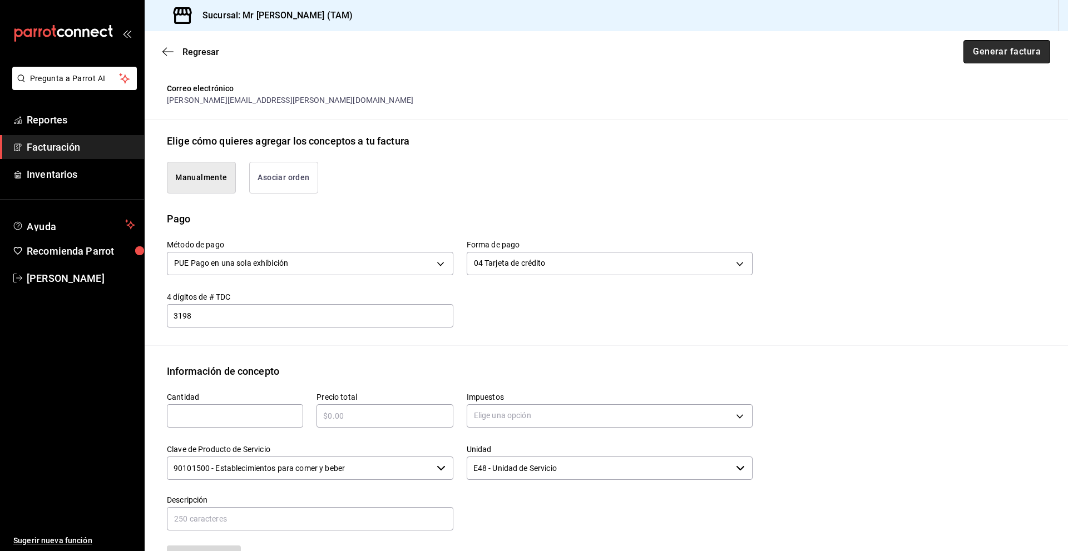
click at [613, 46] on button "Generar factura" at bounding box center [1006, 51] width 87 height 23
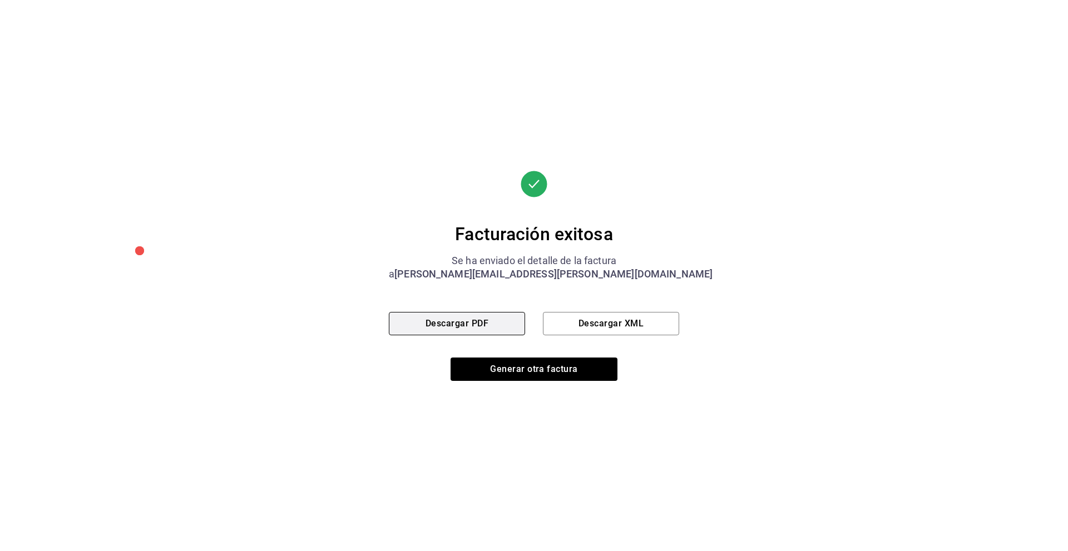
click at [484, 328] on button "Descargar PDF" at bounding box center [457, 323] width 136 height 23
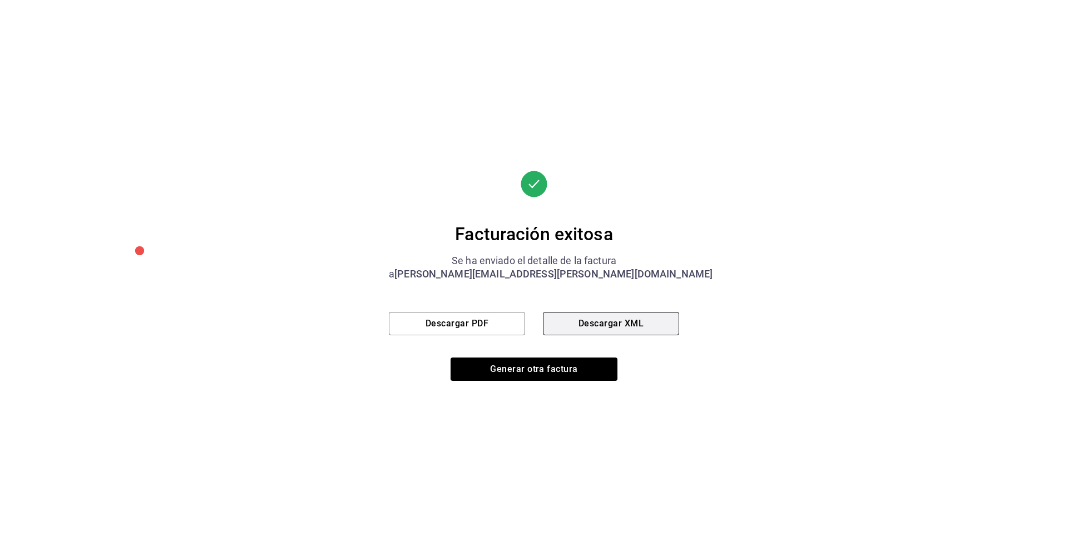
click at [602, 316] on button "Descargar XML" at bounding box center [611, 323] width 136 height 23
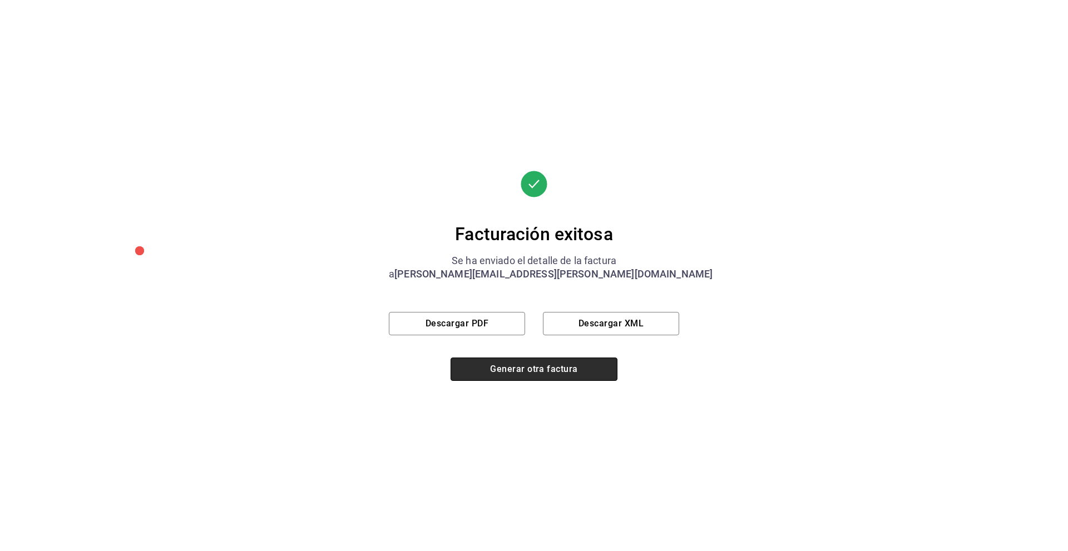
click at [552, 366] on button "Generar otra factura" at bounding box center [534, 369] width 167 height 23
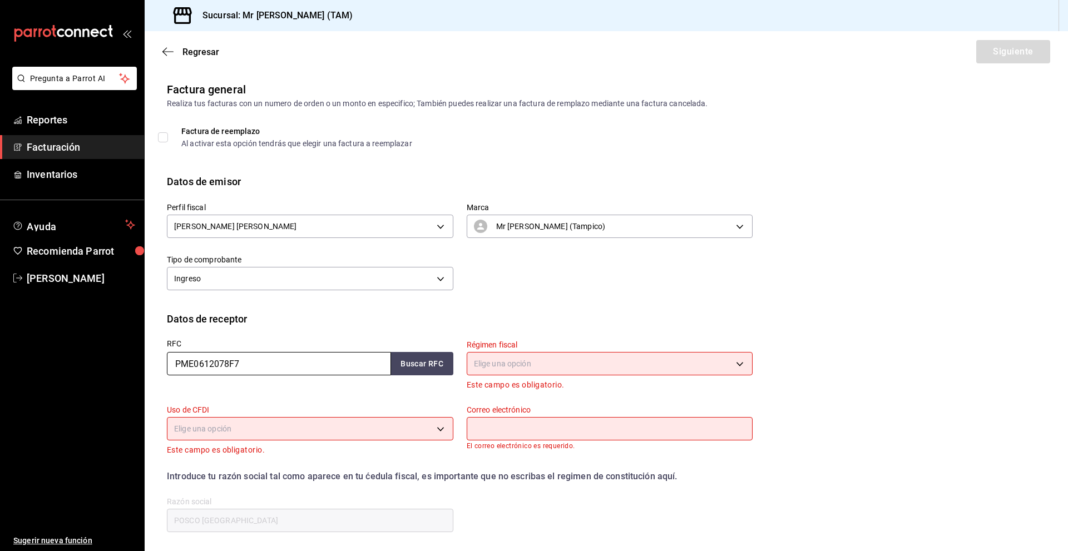
drag, startPoint x: 307, startPoint y: 365, endPoint x: 111, endPoint y: 361, distance: 196.4
click at [111, 361] on div "Pregunta a Parrot AI Reportes Facturación Inventarios Ayuda Recomienda Parrot […" at bounding box center [534, 275] width 1068 height 551
paste input "AISS690731ER3"
type input "AISS690731ER3"
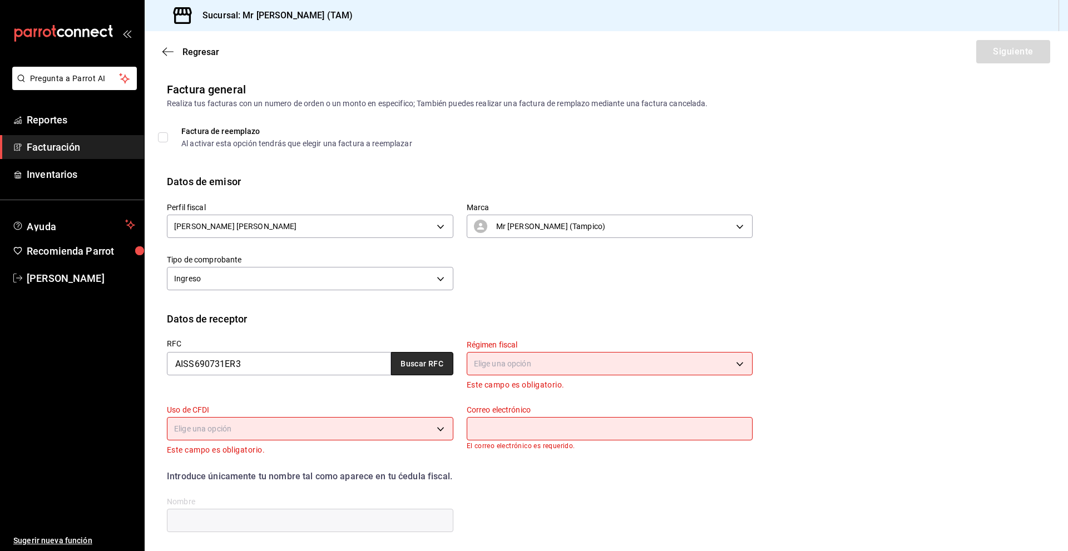
click at [422, 367] on button "Buscar RFC" at bounding box center [422, 363] width 62 height 23
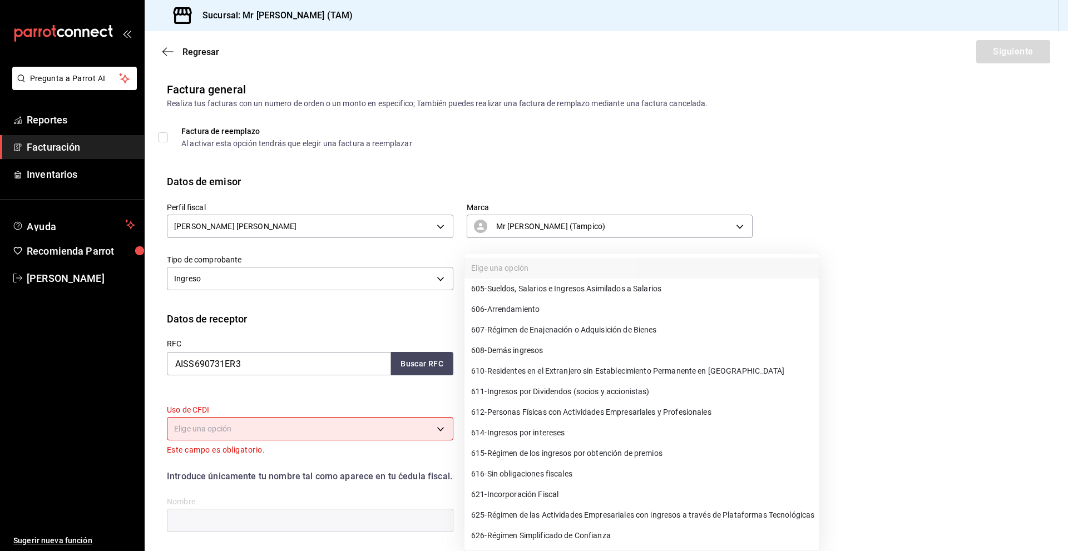
click at [477, 361] on body "Pregunta a Parrot AI Reportes Facturación Inventarios Ayuda Recomienda Parrot […" at bounding box center [534, 275] width 1068 height 551
click at [613, 296] on div at bounding box center [534, 275] width 1068 height 551
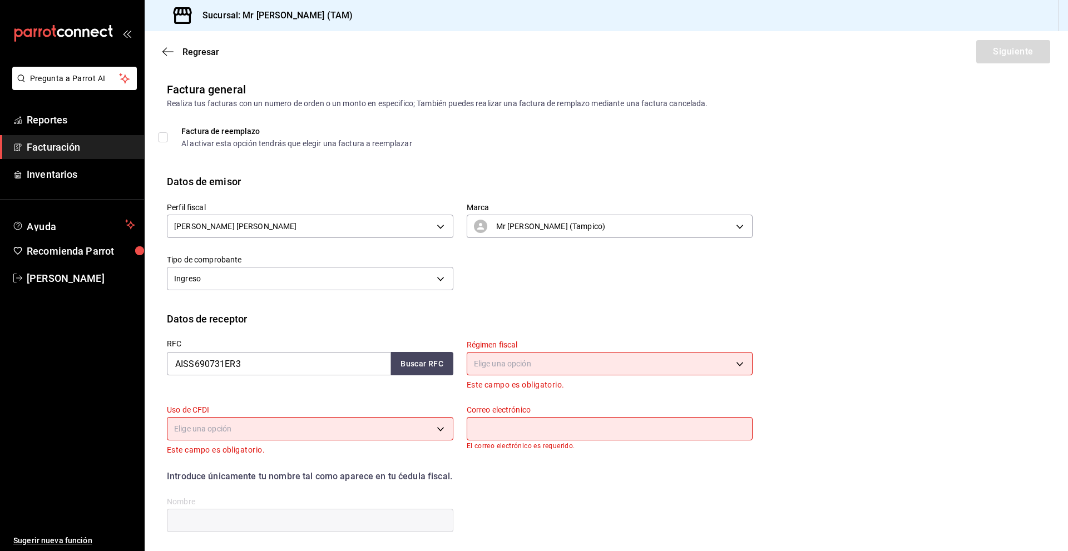
click at [574, 359] on body "Pregunta a Parrot AI Reportes Facturación Inventarios Ayuda Recomienda Parrot […" at bounding box center [534, 275] width 1068 height 551
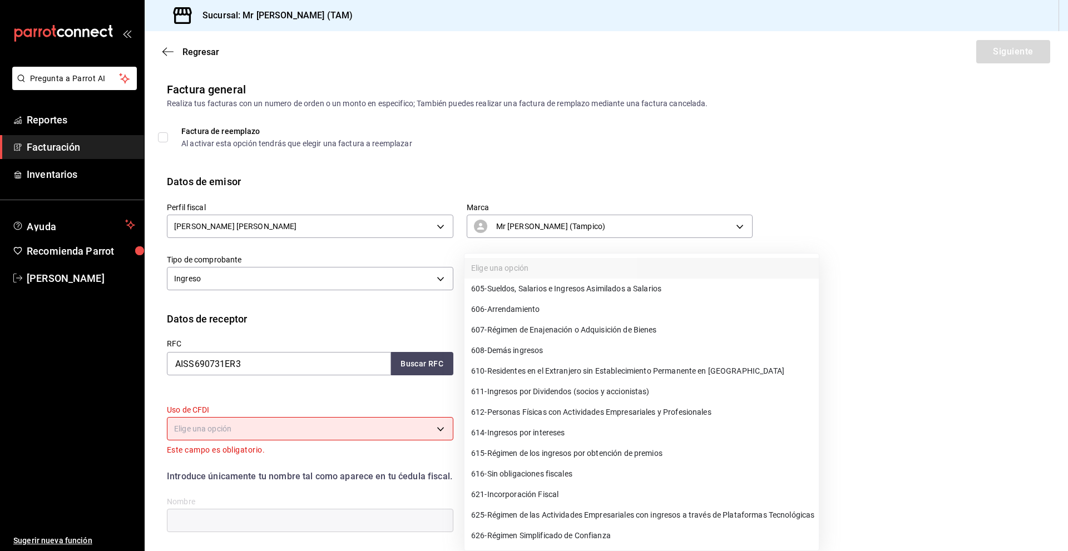
click at [527, 399] on span "612 - Personas Físicas con Actividades Empresariales y Profesionales" at bounding box center [591, 413] width 240 height 12
type input "612"
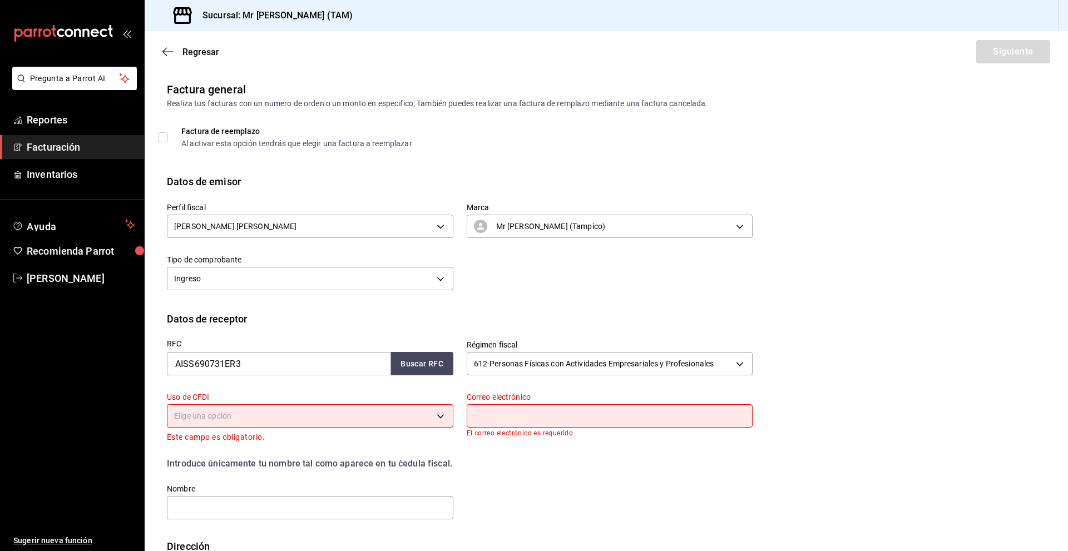
click at [613, 399] on div "RFC AISS690731ER3 Buscar RFC Régimen fiscal 612 - Personas Físicas con Activida…" at bounding box center [606, 432] width 879 height 212
click at [254, 399] on body "Pregunta a Parrot AI Reportes Facturación Inventarios Ayuda Recomienda Parrot […" at bounding box center [534, 275] width 1068 height 551
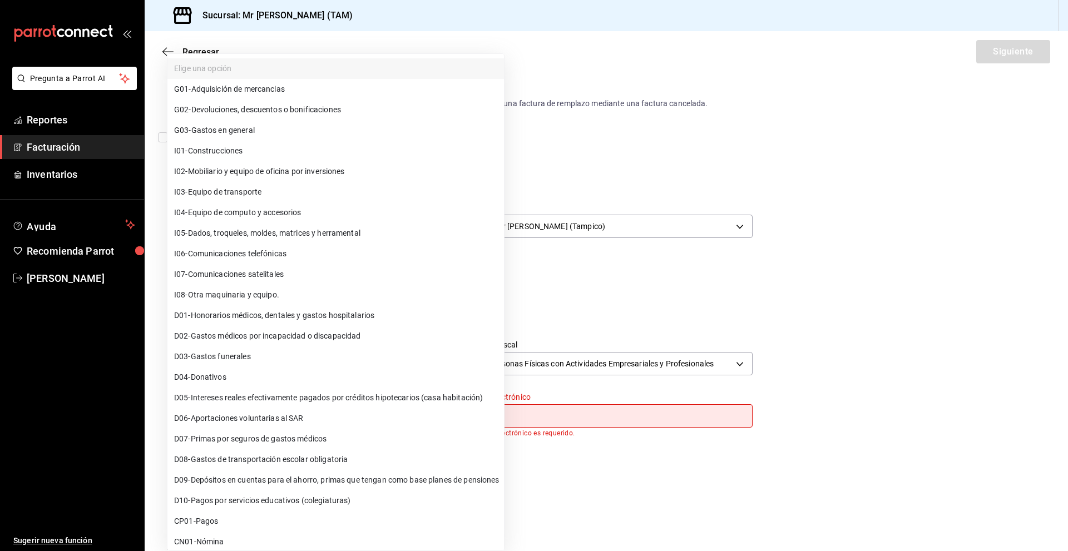
click at [613, 399] on div at bounding box center [534, 275] width 1068 height 551
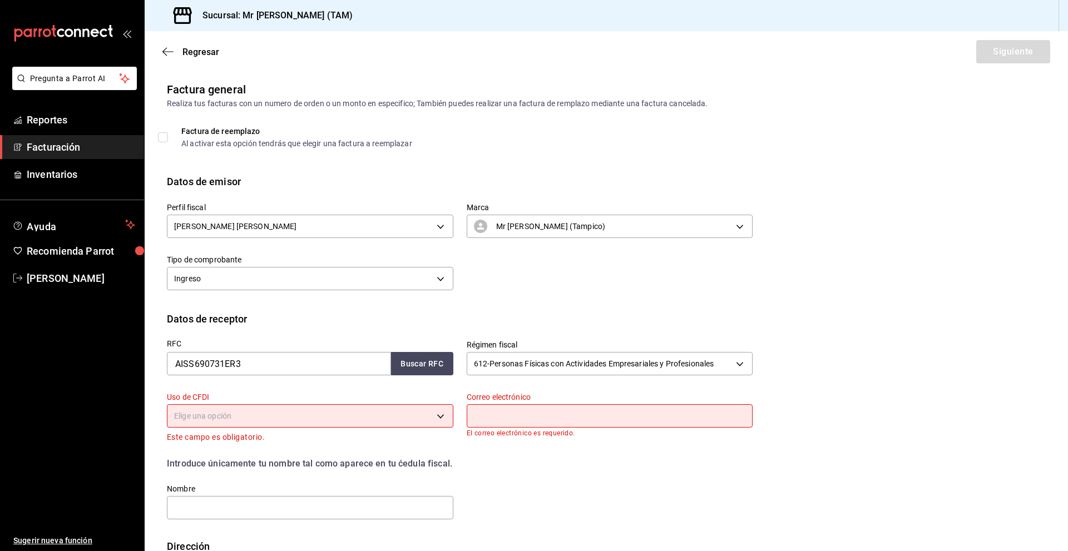
click at [225, 399] on body "Pregunta a Parrot AI Reportes Facturación Inventarios Ayuda Recomienda Parrot […" at bounding box center [534, 275] width 1068 height 551
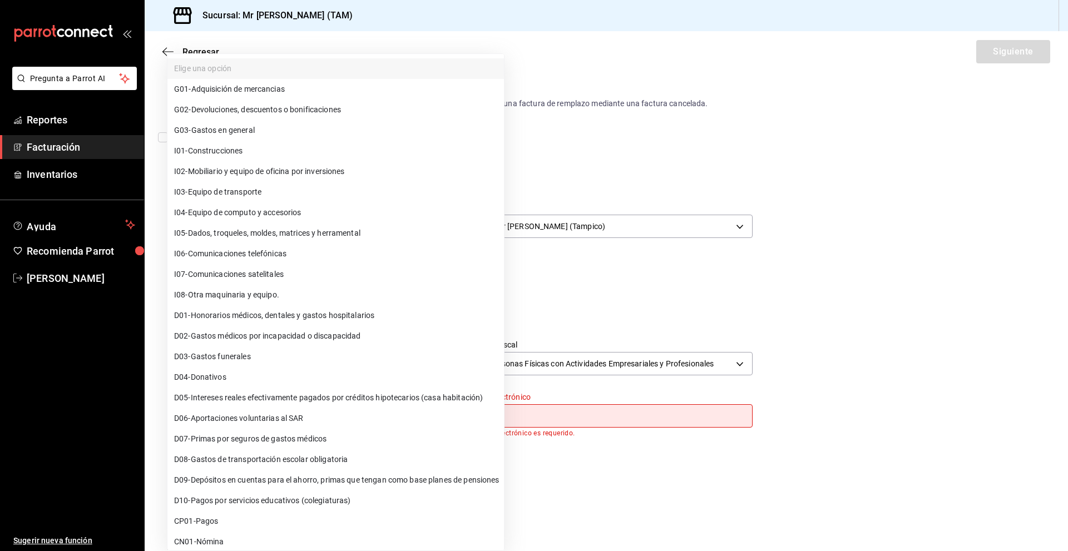
click at [303, 126] on li "G03 - Gastos en general" at bounding box center [335, 130] width 336 height 21
type input "G03"
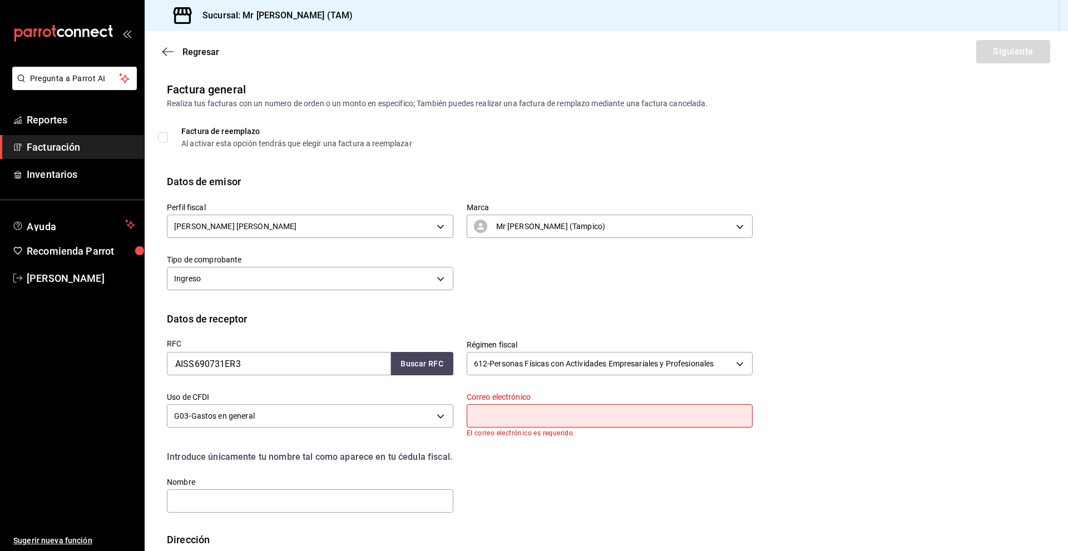
click at [538, 399] on input "text" at bounding box center [610, 415] width 286 height 23
paste input "[EMAIL_ADDRESS][DOMAIN_NAME]"
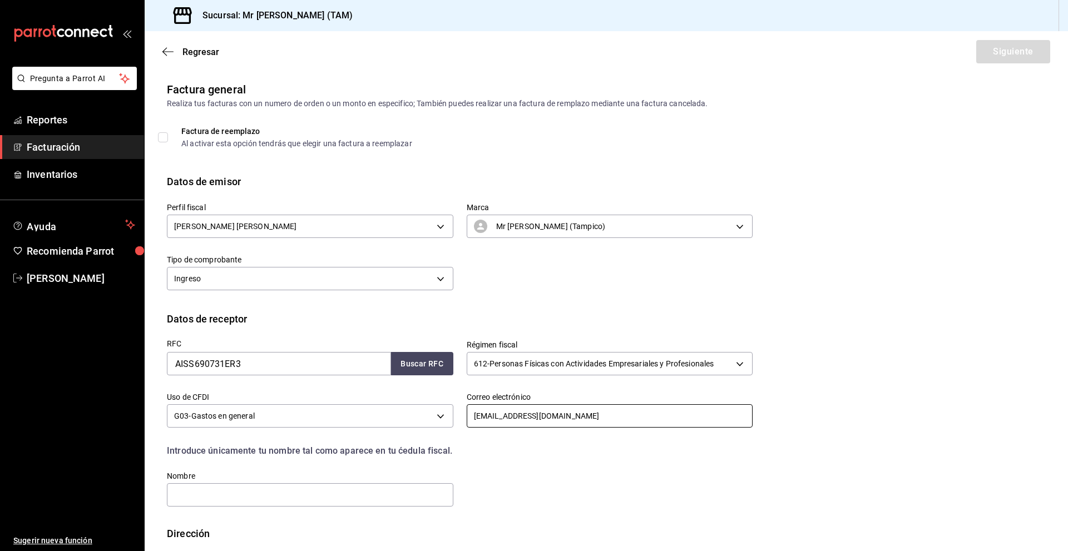
type input "[EMAIL_ADDRESS][DOMAIN_NAME]"
click at [487, 399] on div "RFC AISS690731ER3 Buscar RFC Régimen fiscal 612 - Personas Físicas con Activida…" at bounding box center [453, 417] width 599 height 182
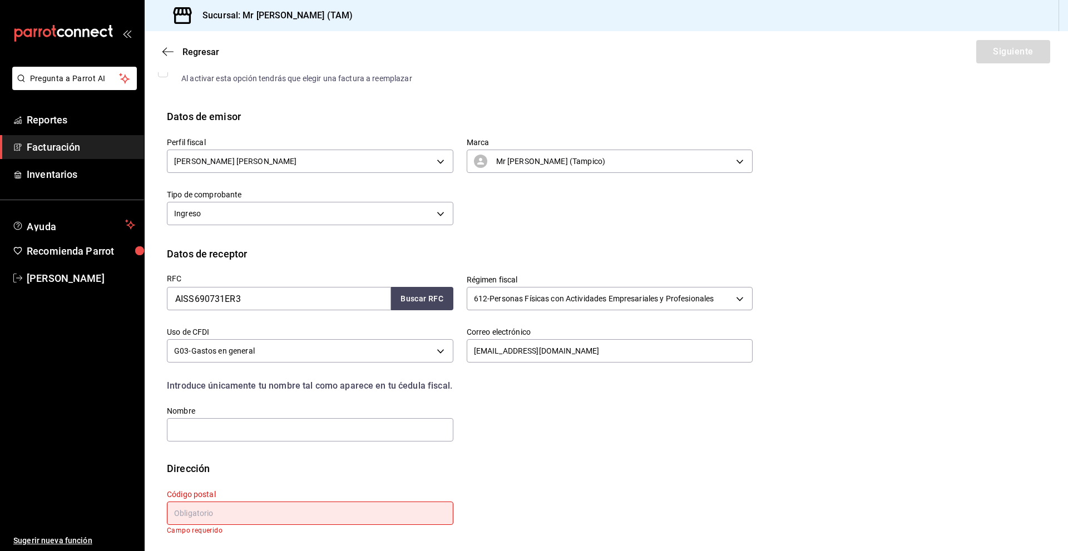
scroll to position [66, 0]
click at [613, 306] on div "RFC AISS690731ER3 Buscar RFC Régimen fiscal 612 - Personas Físicas con Activida…" at bounding box center [606, 360] width 879 height 200
click at [261, 399] on input "text" at bounding box center [310, 428] width 286 height 23
paste input "[PERSON_NAME]"
click at [613, 294] on div "RFC AISS690731ER3 Buscar RFC Régimen fiscal 612 - Personas Físicas con Activida…" at bounding box center [606, 360] width 879 height 200
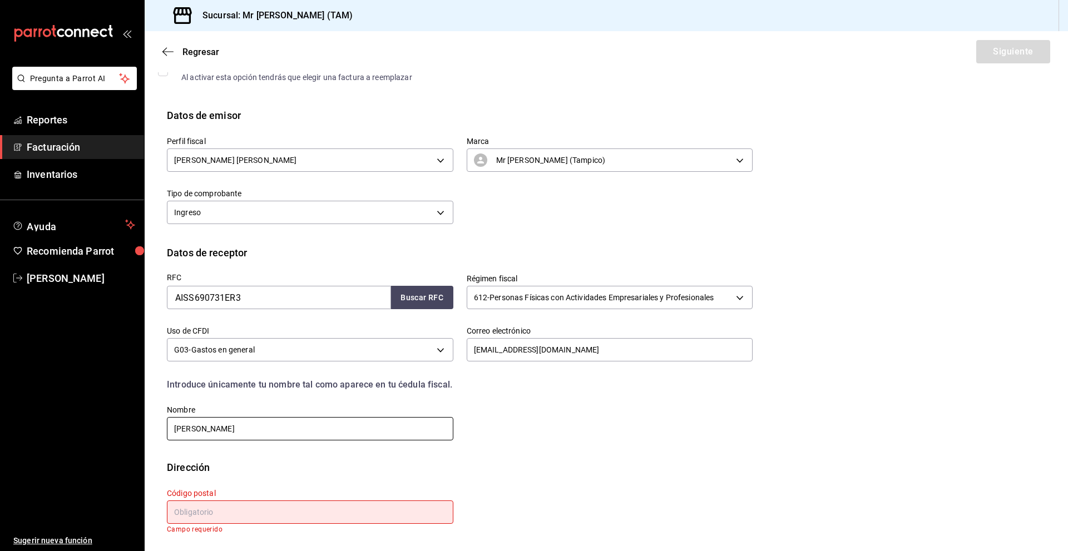
click at [291, 399] on input "[PERSON_NAME]" at bounding box center [310, 428] width 286 height 23
paste input "[PERSON_NAME]"
click at [613, 345] on div "RFC AISS690731ER3 Buscar RFC Régimen fiscal 612 - Personas Físicas con Activida…" at bounding box center [606, 360] width 879 height 200
click at [313, 399] on input "[PERSON_NAME] DEL [PERSON_NAME]" at bounding box center [310, 428] width 286 height 23
paste input "[PERSON_NAME]"
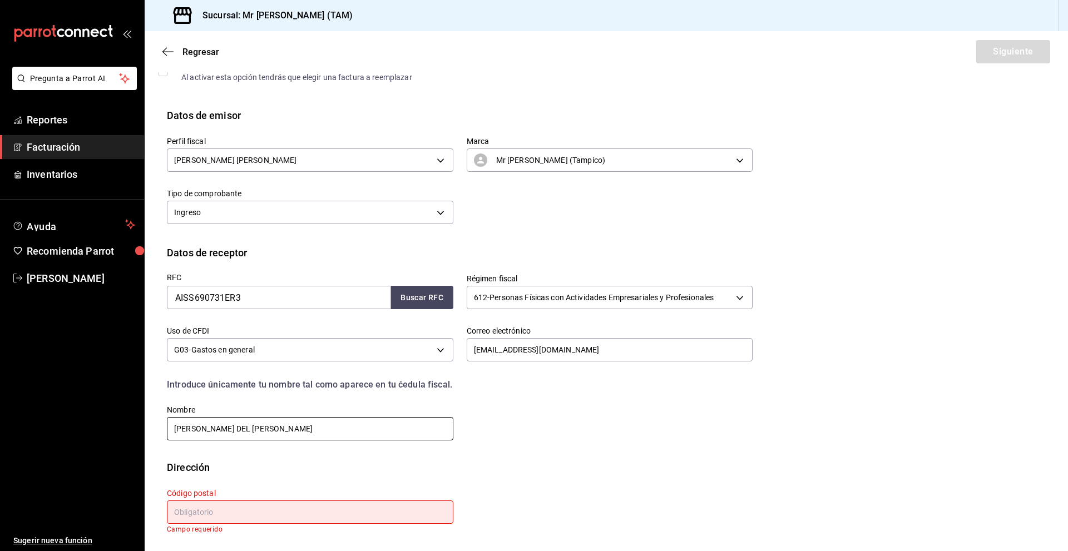
type input "[PERSON_NAME] DEL [PERSON_NAME]"
click at [479, 399] on div "RFC AISS690731ER3 Buscar RFC Régimen fiscal 612 - Personas Físicas con Activida…" at bounding box center [453, 351] width 599 height 182
click at [613, 275] on div "RFC AISS690731ER3 Buscar RFC Régimen fiscal 612 - Personas Físicas con Activida…" at bounding box center [606, 360] width 879 height 200
click at [613, 221] on div "Perfil fiscal [PERSON_NAME] [PERSON_NAME] 81e23790-b5c9-42c9-a779-7127cee00b47 …" at bounding box center [606, 184] width 879 height 122
click at [254, 399] on input "text" at bounding box center [310, 512] width 286 height 23
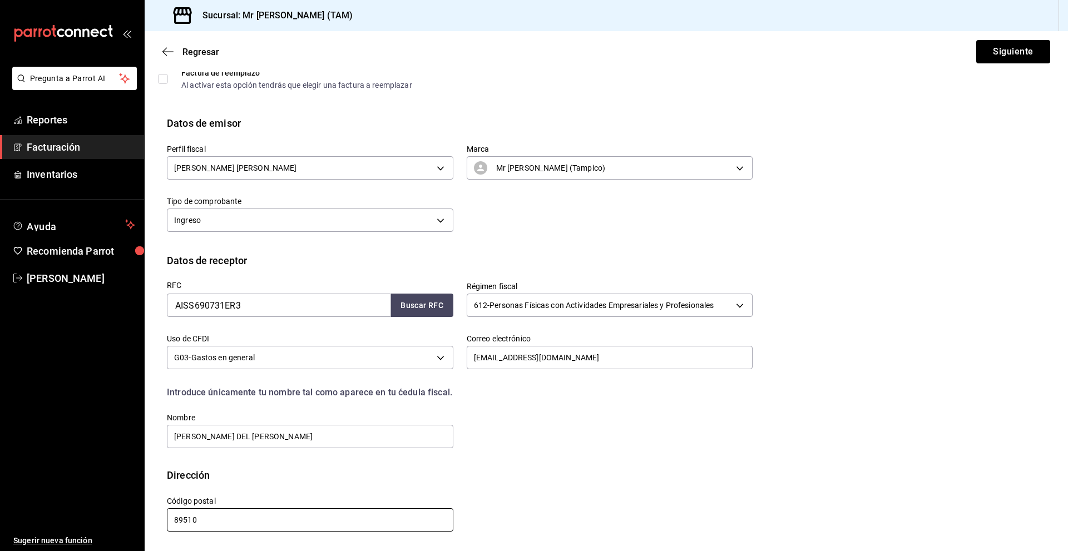
scroll to position [58, 0]
type input "89510"
click at [592, 399] on div "Calle # exterior # interior Código postal 89510 Estado ​ Municipio ​ [GEOGRAPHI…" at bounding box center [453, 508] width 599 height 51
click at [613, 56] on button "Siguiente" at bounding box center [1013, 51] width 74 height 23
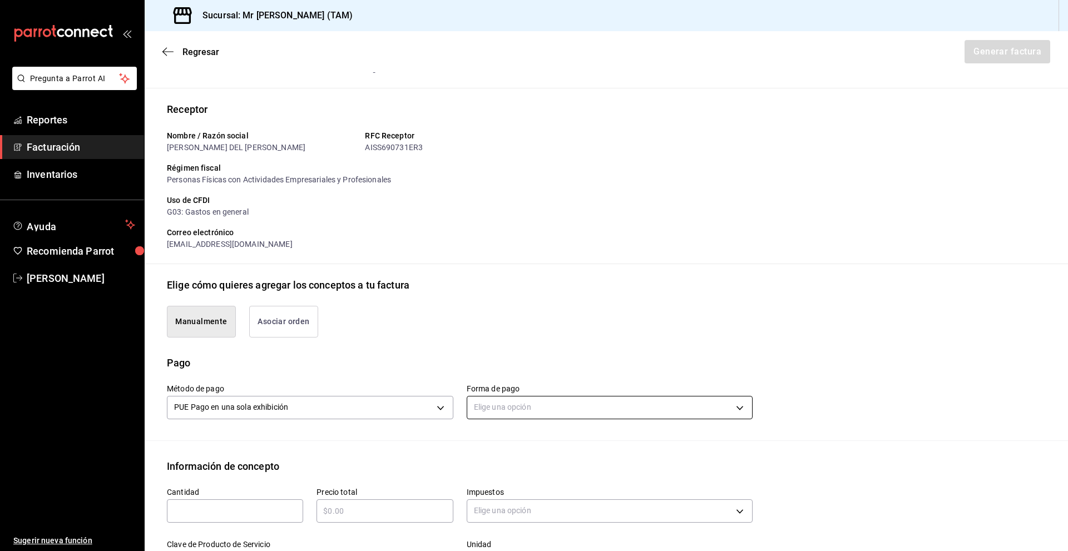
click at [561, 399] on body "Pregunta a Parrot AI Reportes Facturación Inventarios Ayuda Recomienda Parrot […" at bounding box center [534, 275] width 1068 height 551
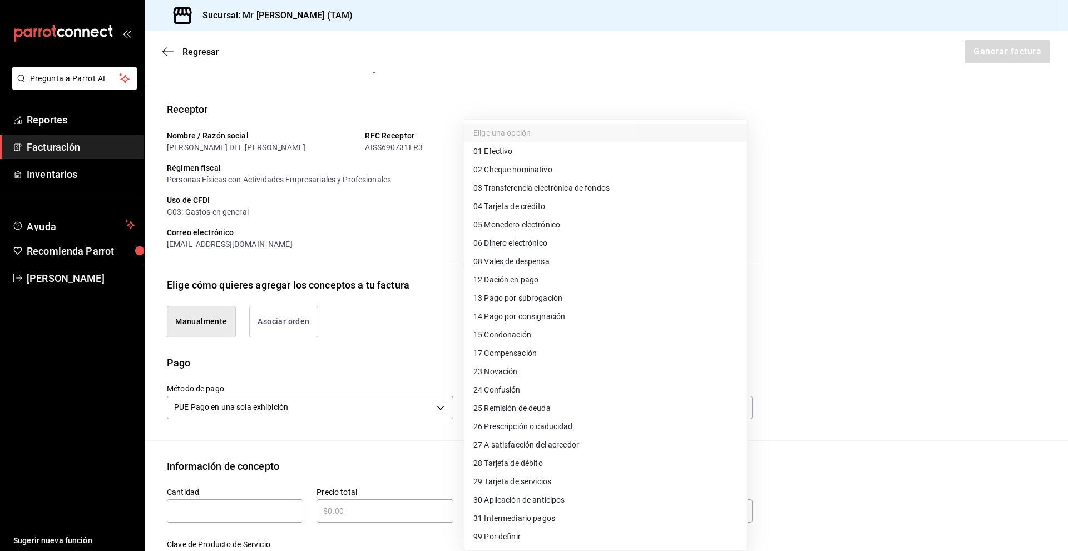
click at [547, 399] on li "28 Tarjeta de débito" at bounding box center [605, 463] width 283 height 18
type input "28"
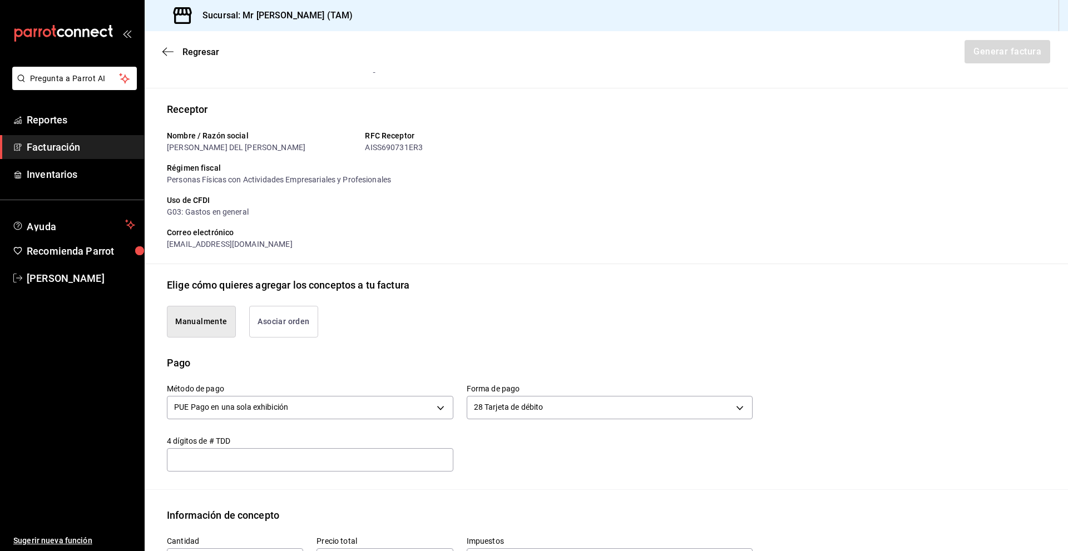
click at [211, 399] on input "text" at bounding box center [310, 459] width 286 height 13
type input "7007"
click at [590, 399] on div "Método de pago PUE Pago en una sola exhibición PUE Forma de pago 28 Tarjeta de …" at bounding box center [453, 420] width 599 height 101
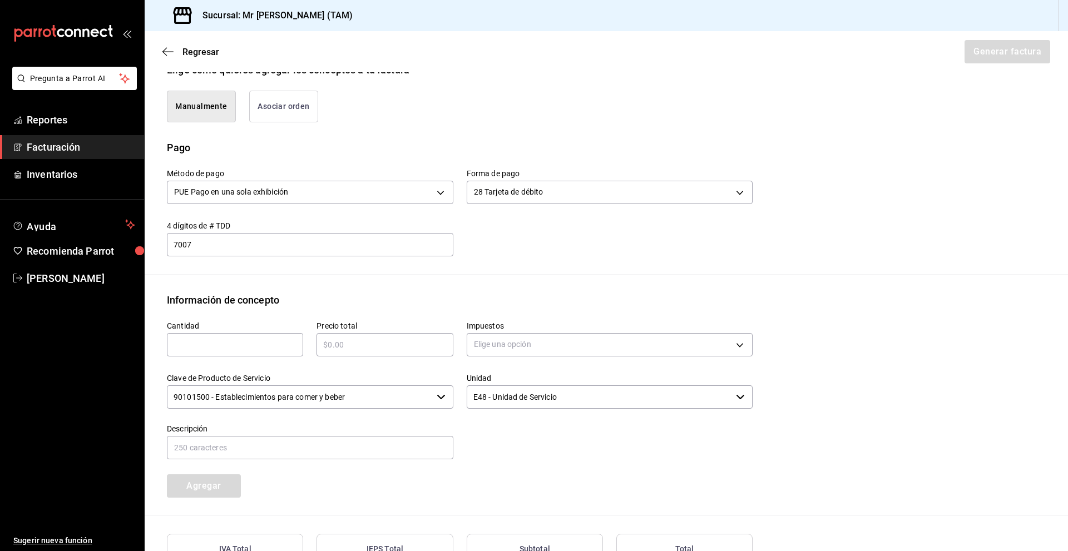
scroll to position [281, 0]
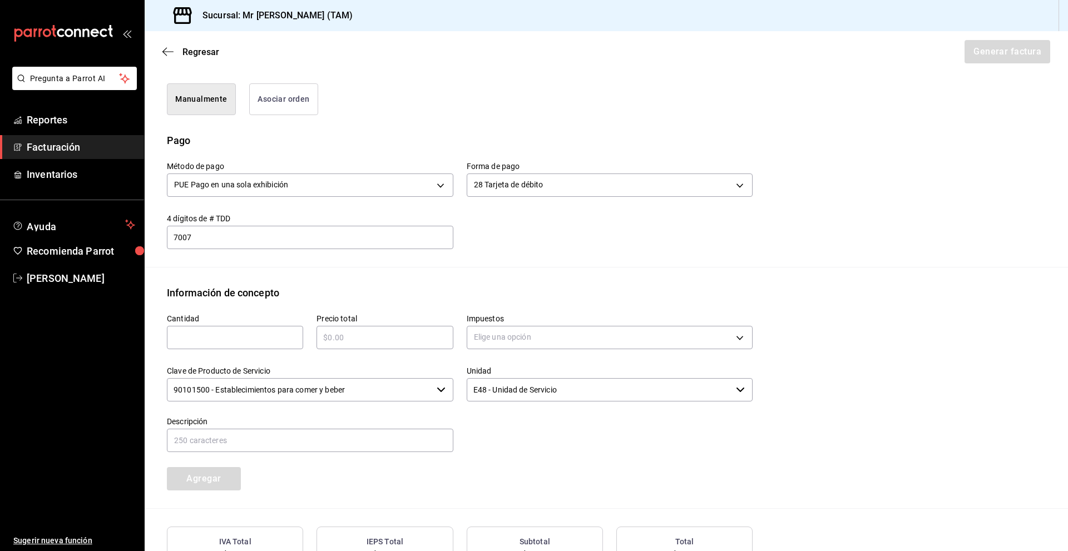
click at [242, 333] on input "text" at bounding box center [235, 337] width 136 height 13
type input "1"
click at [396, 329] on div "​" at bounding box center [384, 337] width 136 height 23
type input "$540"
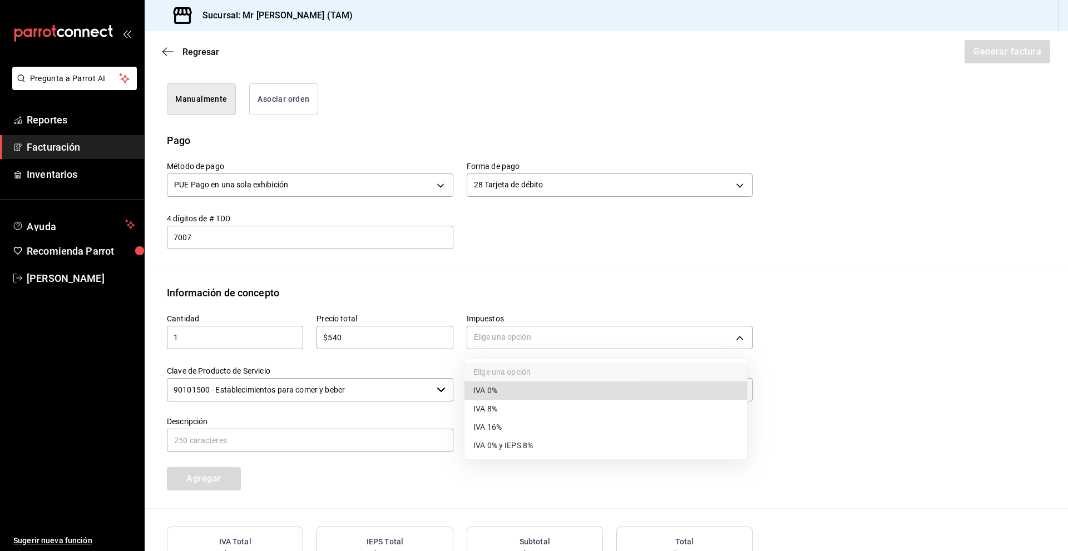
click at [483, 335] on body "Pregunta a Parrot AI Reportes Facturación Inventarios Ayuda Recomienda Parrot […" at bounding box center [534, 275] width 1068 height 551
click at [522, 399] on li "IVA 16%" at bounding box center [605, 427] width 283 height 18
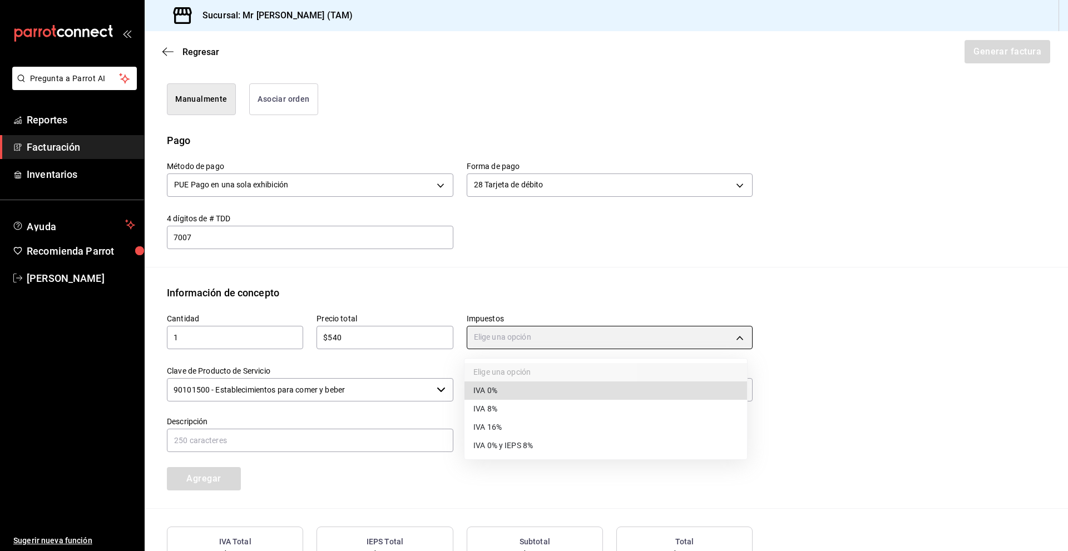
type input "IVA_16"
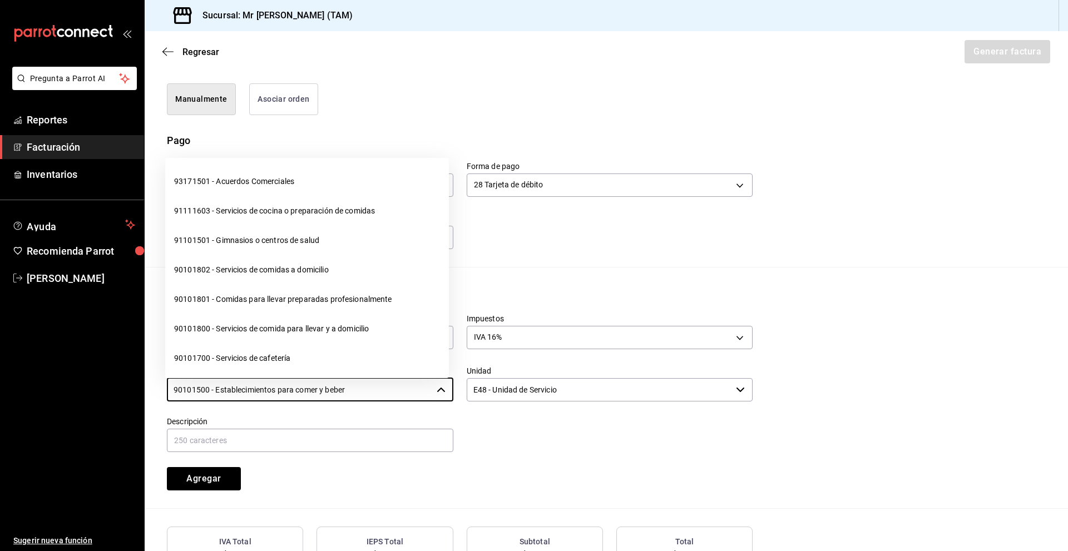
drag, startPoint x: 370, startPoint y: 389, endPoint x: 123, endPoint y: 393, distance: 246.4
click at [123, 393] on div "Pregunta a Parrot AI Reportes Facturación Inventarios Ayuda Recomienda Parrot […" at bounding box center [534, 275] width 1068 height 551
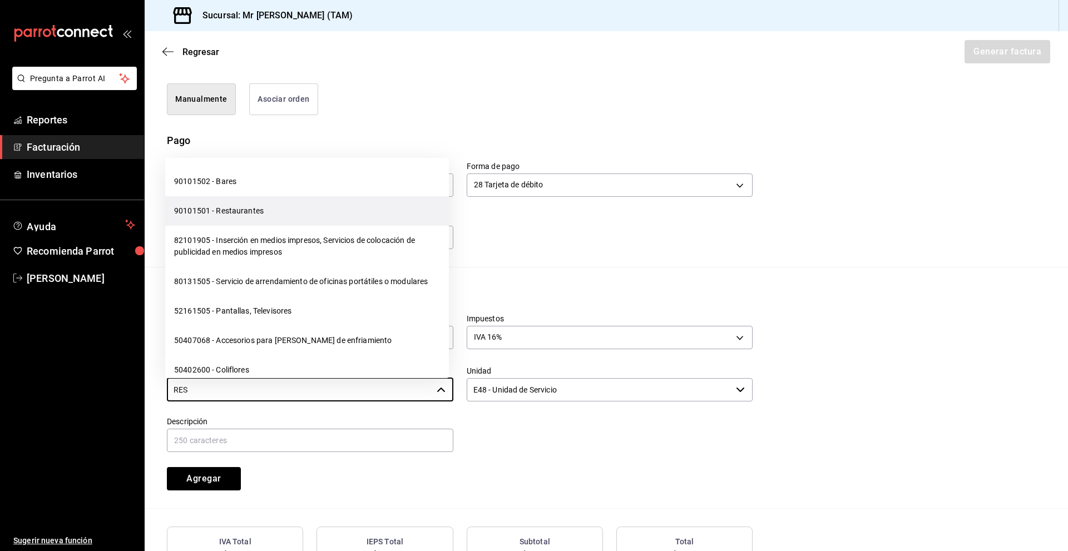
click at [273, 216] on li "90101501 - Restaurantes" at bounding box center [307, 210] width 284 height 29
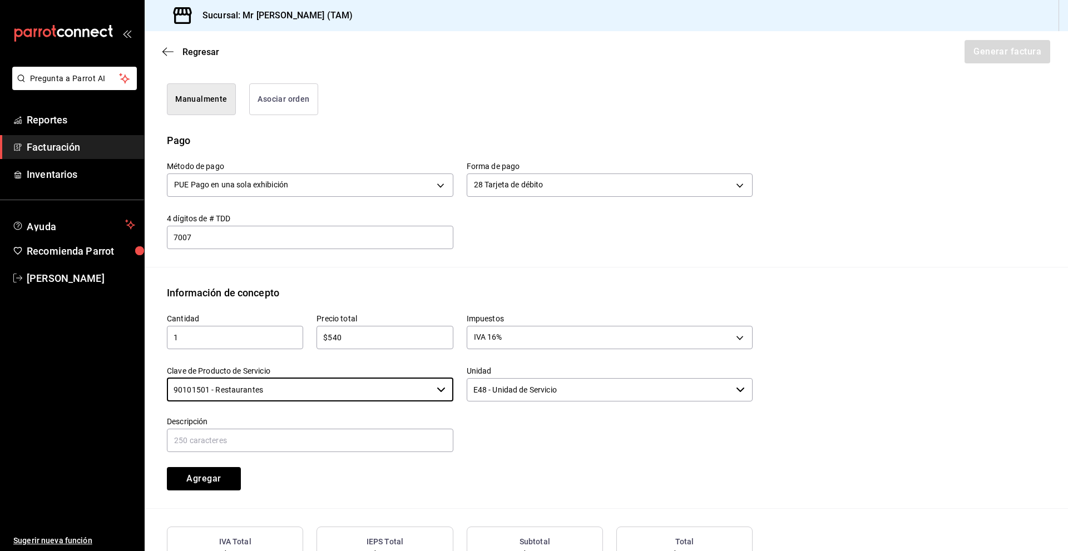
type input "90101501 - Restaurantes"
click at [278, 399] on div "Descripción" at bounding box center [310, 435] width 286 height 37
click at [283, 399] on input "text" at bounding box center [310, 440] width 286 height 23
click at [268, 399] on div "Descripción" at bounding box center [310, 435] width 286 height 37
click at [269, 399] on input "text" at bounding box center [310, 440] width 286 height 23
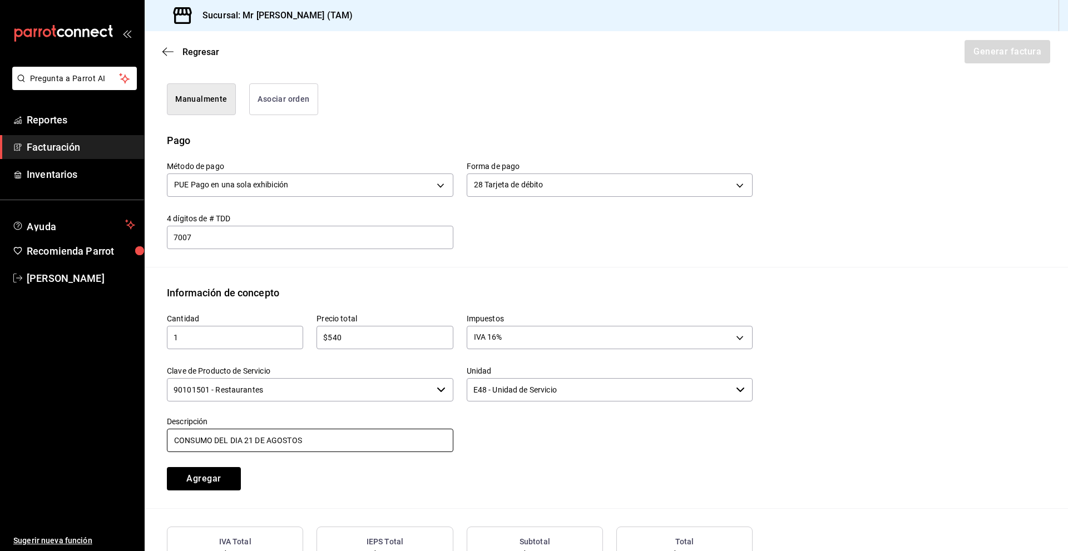
click at [252, 399] on input "CONSUMO DEL DIA 21 DE AGOSTOS" at bounding box center [310, 440] width 286 height 23
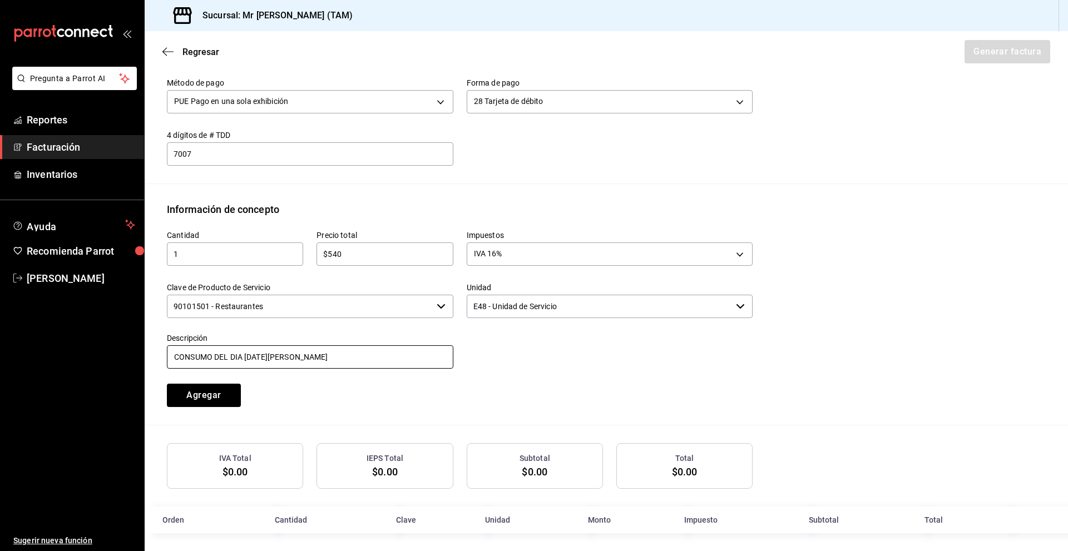
scroll to position [369, 0]
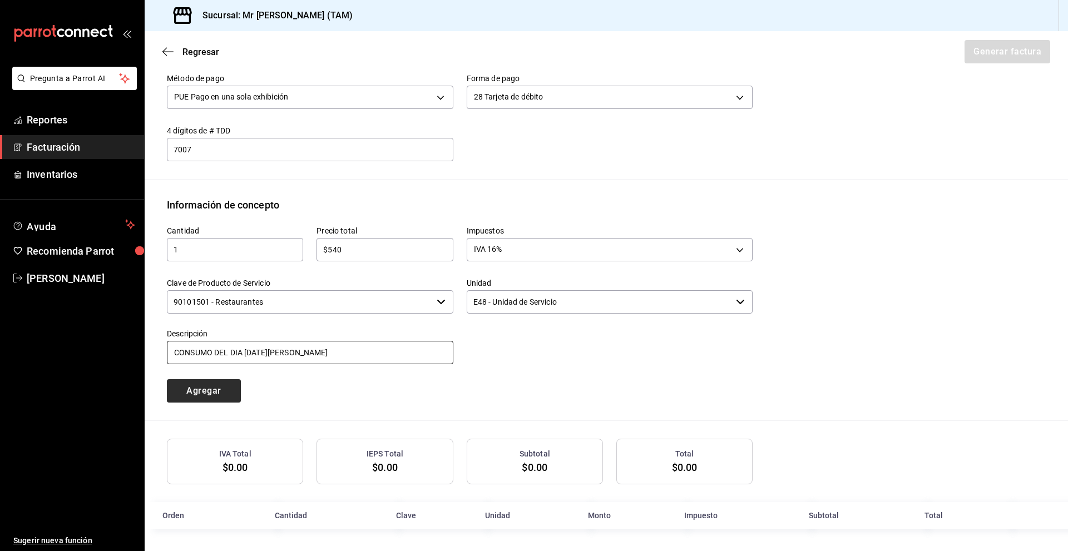
type input "CONSUMO DEL DIA [DATE][PERSON_NAME]"
click at [211, 399] on button "Agregar" at bounding box center [204, 390] width 74 height 23
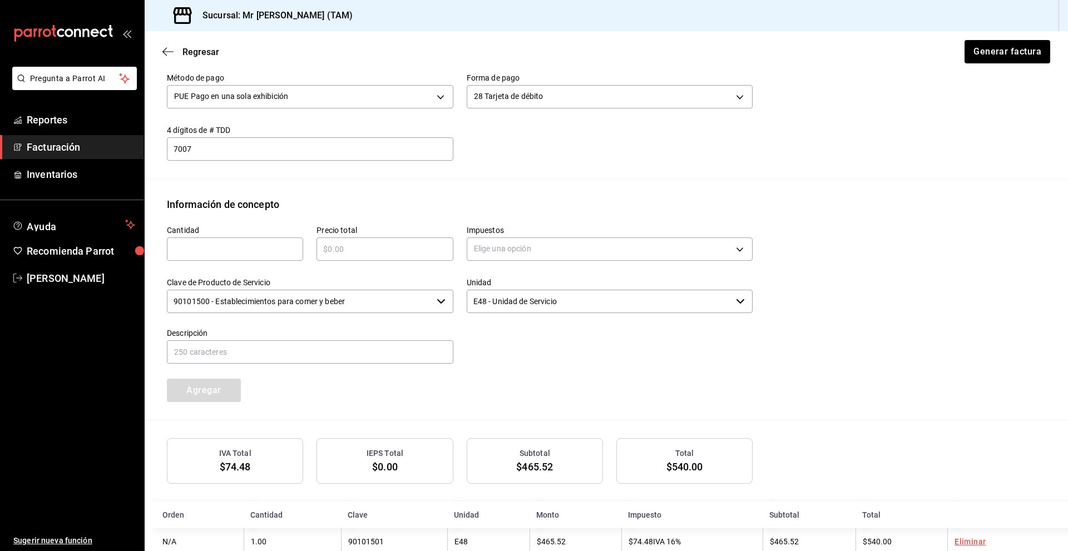
click at [230, 252] on input "text" at bounding box center [235, 248] width 136 height 13
type input "1"
click at [341, 242] on input "text" at bounding box center [384, 248] width 136 height 13
type input "$54"
click at [521, 254] on body "Pregunta a Parrot AI Reportes Facturación Inventarios Ayuda Recomienda Parrot […" at bounding box center [534, 275] width 1068 height 551
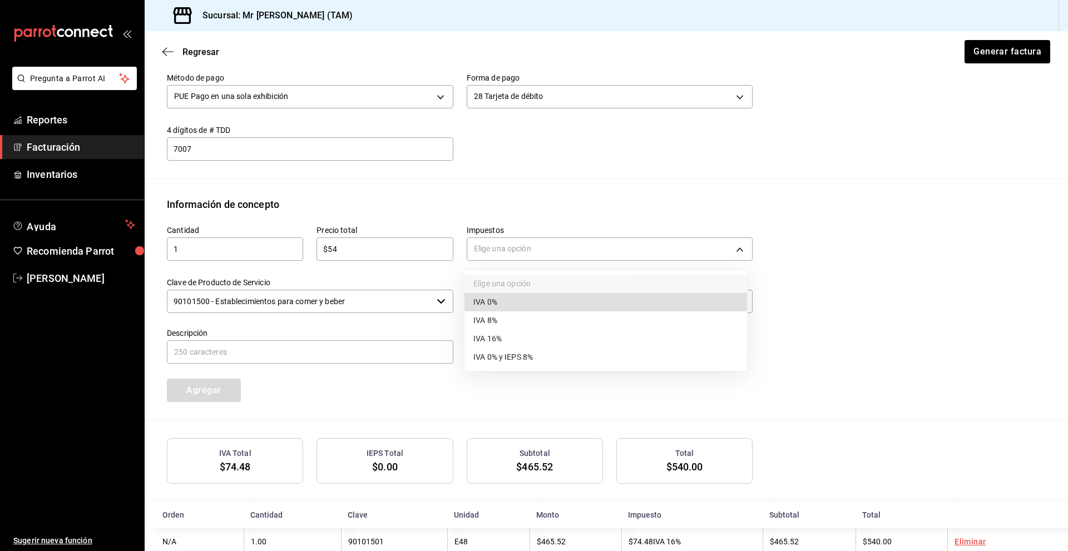
click at [506, 300] on li "IVA 0%" at bounding box center [605, 302] width 283 height 18
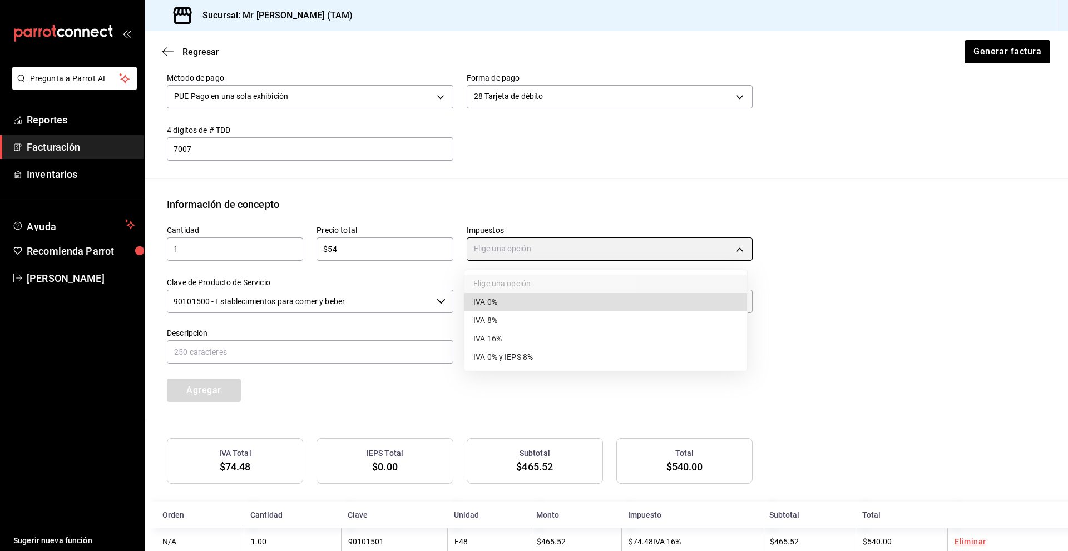
type input "IVA_0"
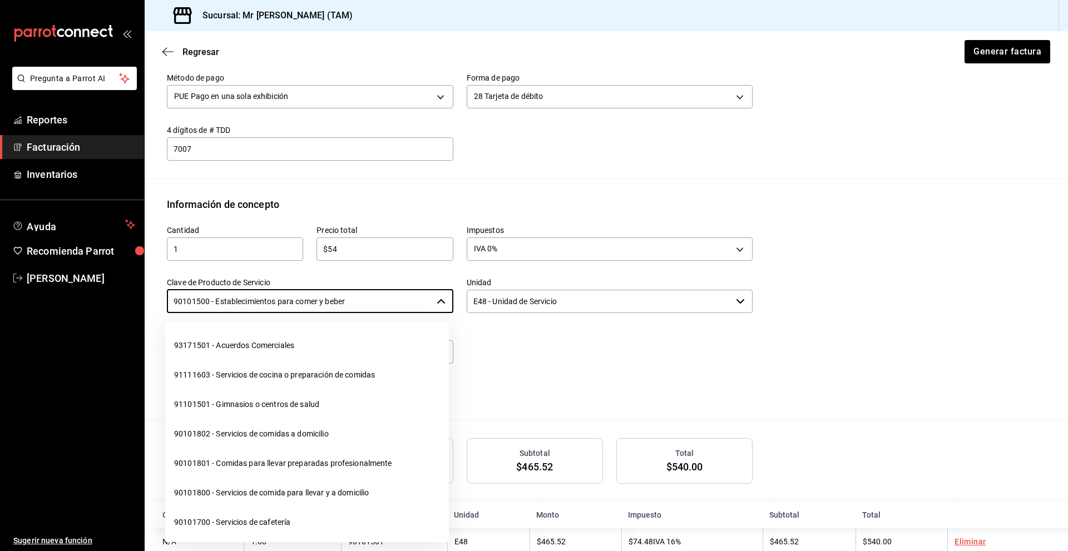
drag, startPoint x: 394, startPoint y: 299, endPoint x: 68, endPoint y: 308, distance: 326.1
click at [68, 308] on div "Pregunta a Parrot AI Reportes Facturación Inventarios Ayuda Recomienda Parrot […" at bounding box center [534, 275] width 1068 height 551
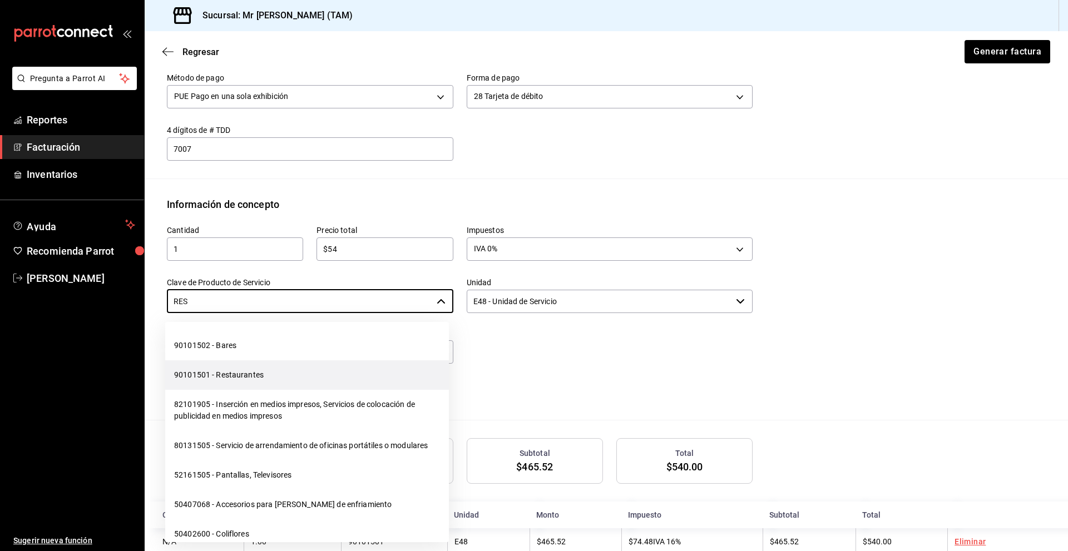
click at [228, 383] on li "90101501 - Restaurantes" at bounding box center [307, 374] width 284 height 29
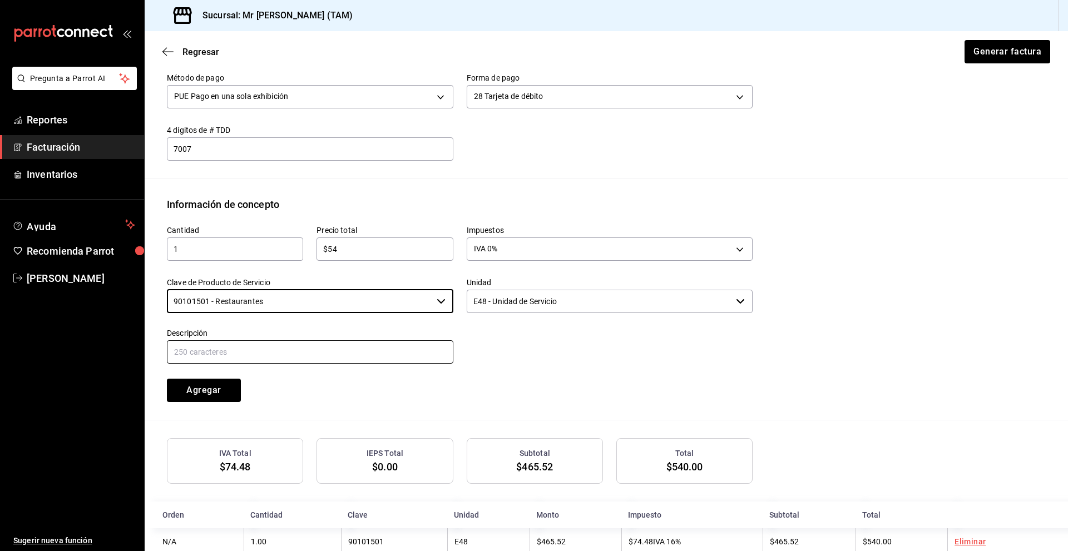
type input "90101501 - Restaurantes"
click at [321, 354] on input "text" at bounding box center [310, 351] width 286 height 23
type input "PROPINA"
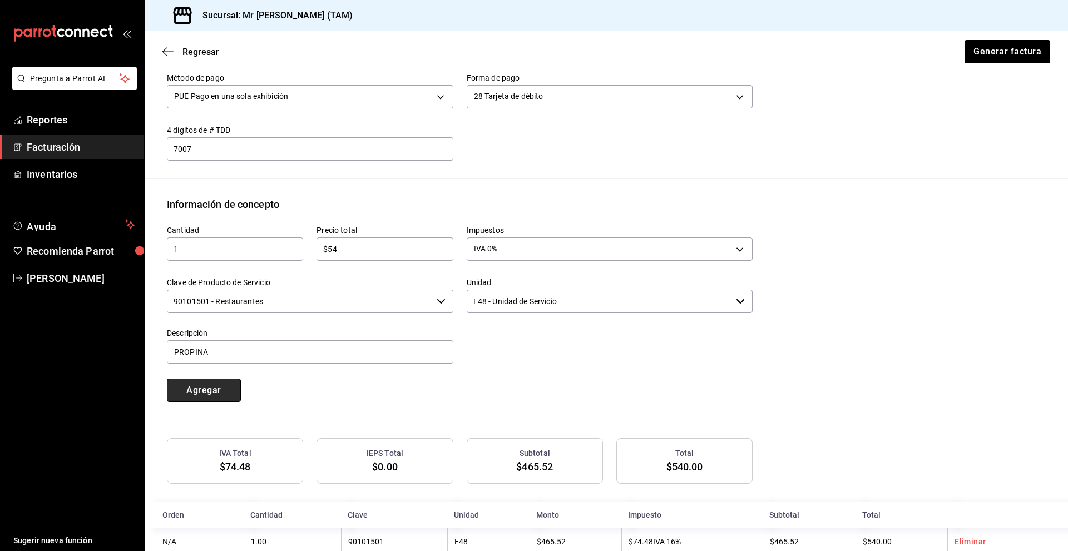
click at [219, 385] on button "Agregar" at bounding box center [204, 390] width 74 height 23
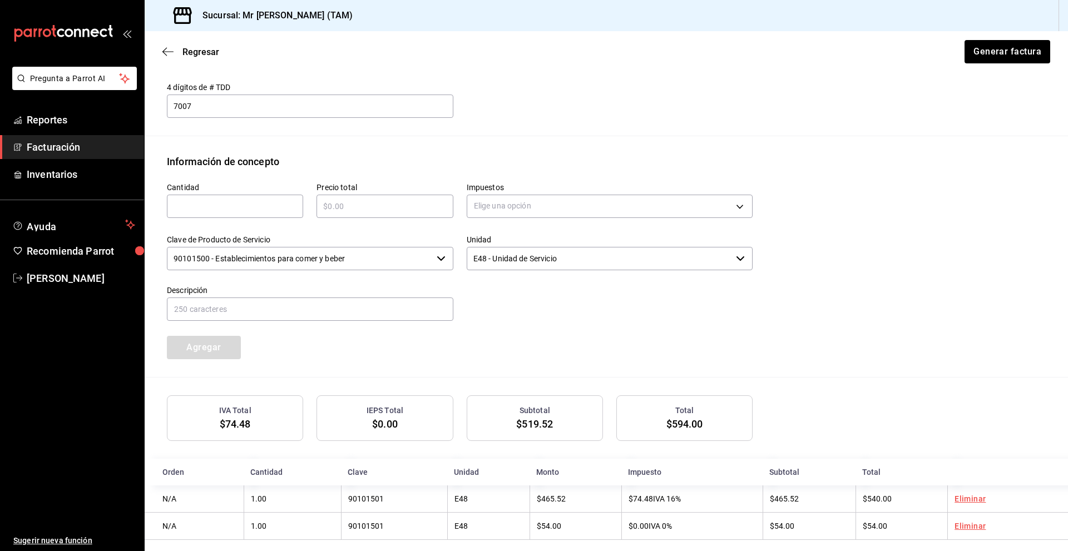
scroll to position [425, 0]
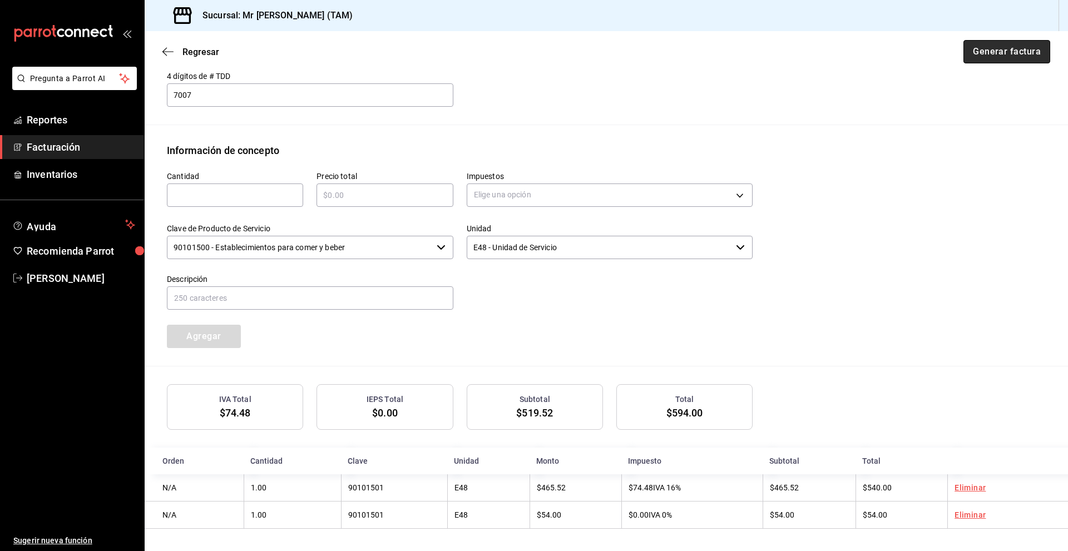
click at [613, 53] on button "Generar factura" at bounding box center [1006, 51] width 87 height 23
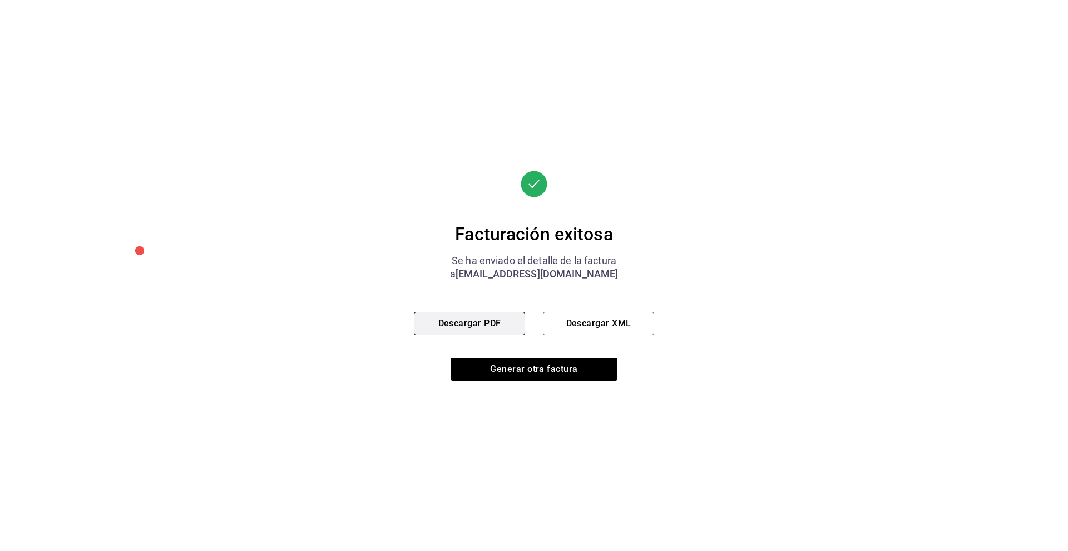
click at [443, 325] on button "Descargar PDF" at bounding box center [469, 323] width 111 height 23
click at [592, 325] on button "Descargar XML" at bounding box center [598, 323] width 111 height 23
